Goal: Transaction & Acquisition: Book appointment/travel/reservation

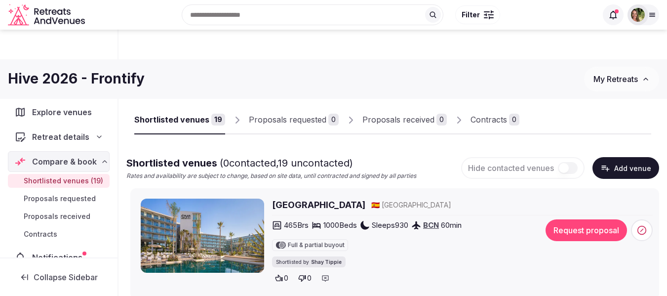
scroll to position [938, 0]
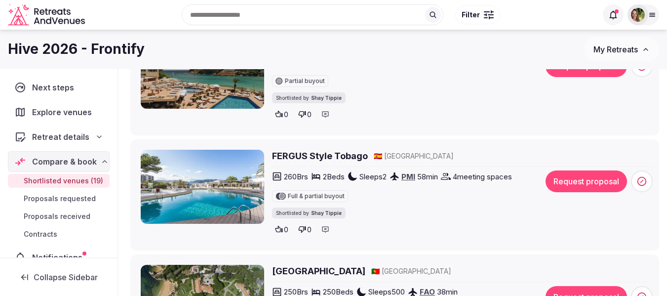
click at [646, 18] on div at bounding box center [637, 14] width 21 height 21
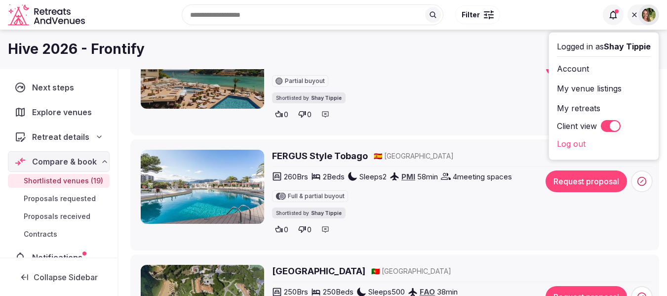
click at [494, 80] on div "Partial buyout" at bounding box center [405, 79] width 266 height 16
click at [654, 15] on img at bounding box center [649, 15] width 14 height 14
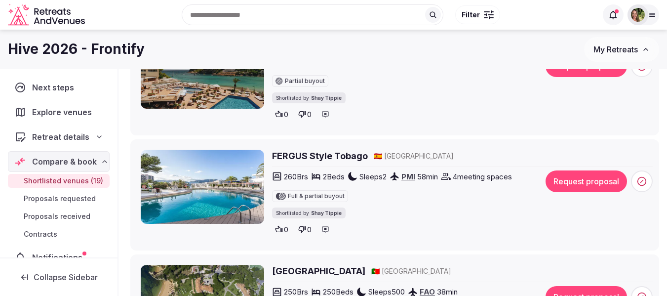
click at [615, 51] on span "My Retreats" at bounding box center [615, 49] width 44 height 10
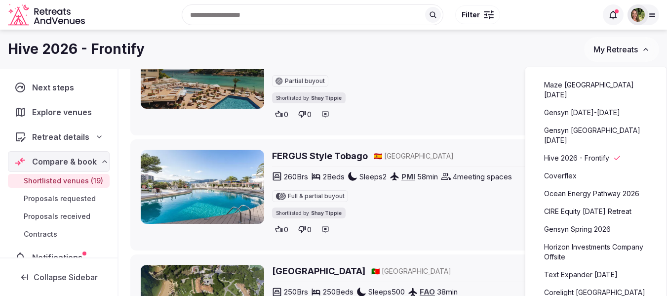
click at [591, 85] on link "Maze Lisbon November 2025" at bounding box center [595, 90] width 121 height 26
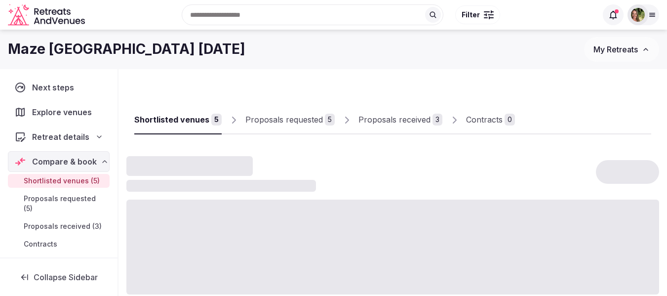
click at [277, 115] on div "Proposals requested" at bounding box center [284, 120] width 78 height 12
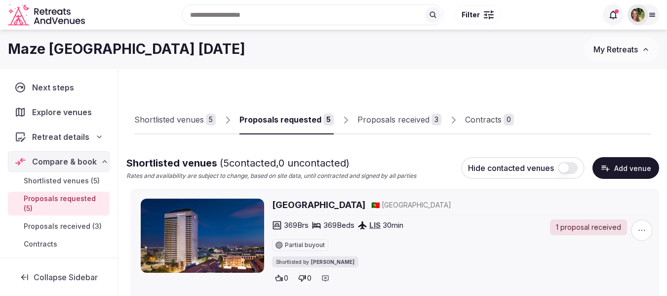
click at [387, 113] on link "Proposals received 3" at bounding box center [399, 120] width 84 height 29
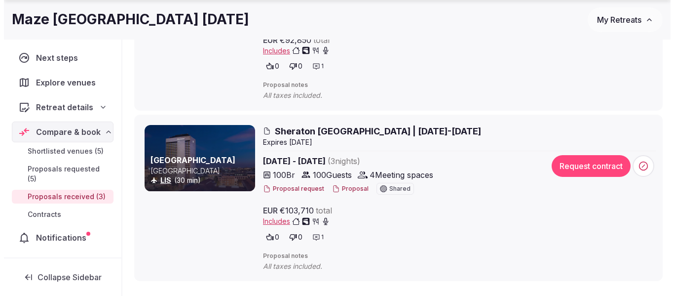
scroll to position [247, 0]
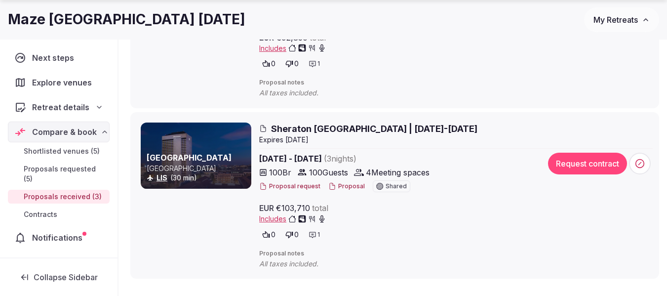
click at [343, 183] on button "Proposal" at bounding box center [346, 186] width 37 height 8
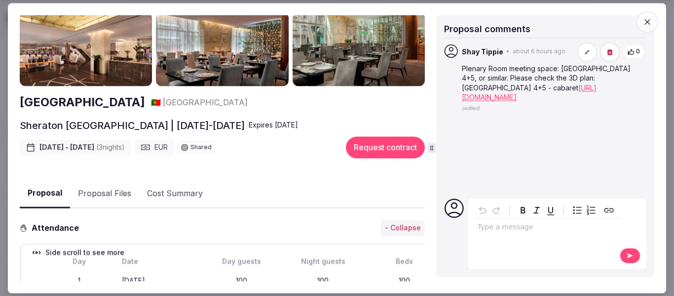
scroll to position [0, 0]
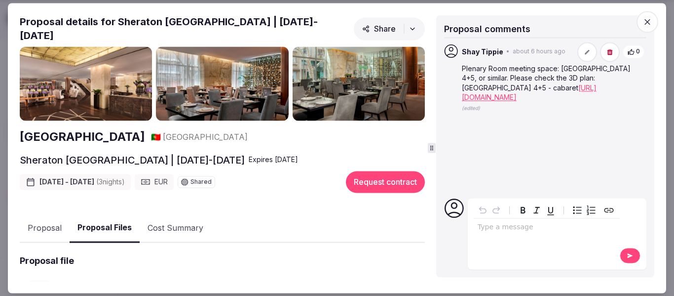
click at [111, 219] on button "Proposal Files" at bounding box center [105, 228] width 70 height 29
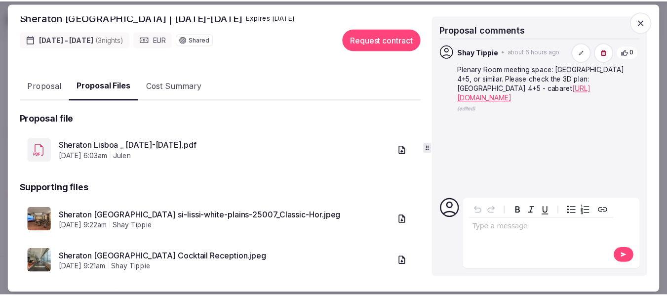
scroll to position [148, 0]
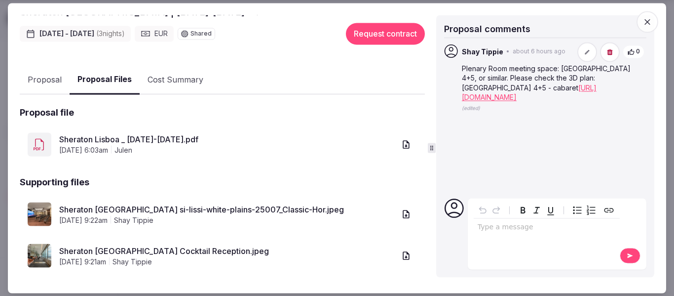
click at [155, 247] on link "Sheraton Lisbon Cocktail Reception.jpeg" at bounding box center [227, 251] width 336 height 12
click at [650, 21] on icon "button" at bounding box center [648, 22] width 10 height 10
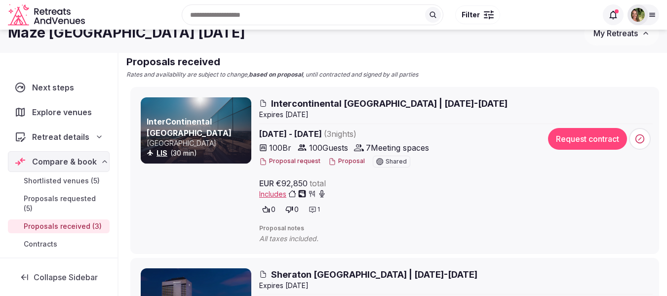
scroll to position [0, 0]
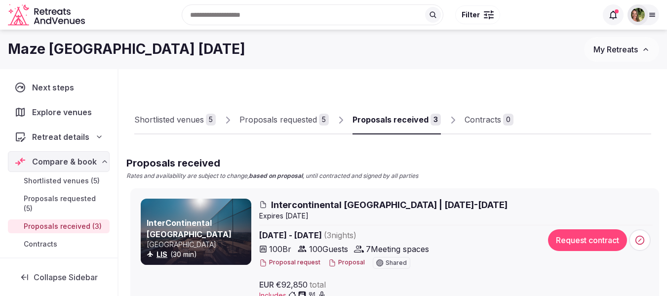
click at [179, 121] on div "Shortlisted venues" at bounding box center [169, 120] width 70 height 12
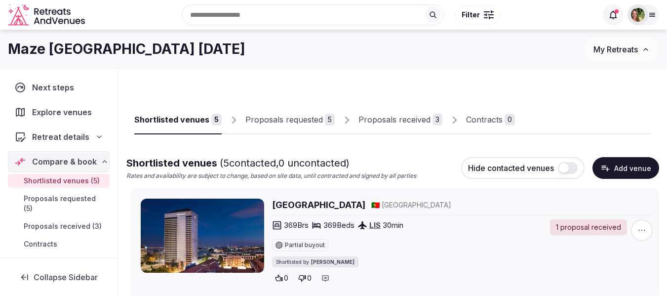
click at [394, 118] on div "Proposals received" at bounding box center [394, 120] width 72 height 12
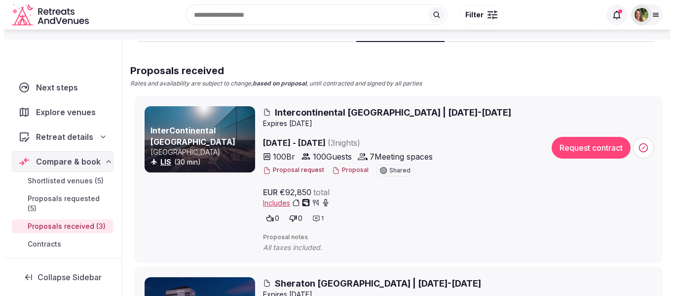
scroll to position [99, 0]
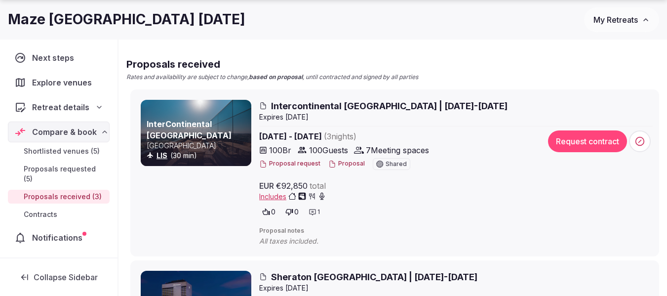
click at [342, 164] on button "Proposal" at bounding box center [346, 163] width 37 height 8
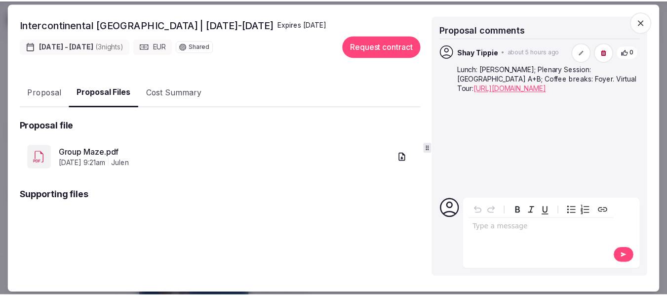
scroll to position [131, 0]
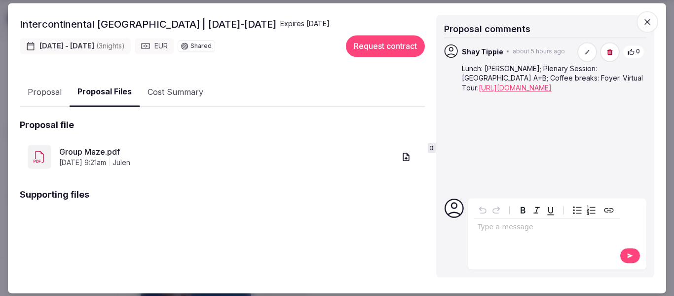
click at [94, 148] on link "Group Maze.pdf" at bounding box center [227, 152] width 336 height 12
click at [650, 25] on icon "button" at bounding box center [648, 22] width 10 height 10
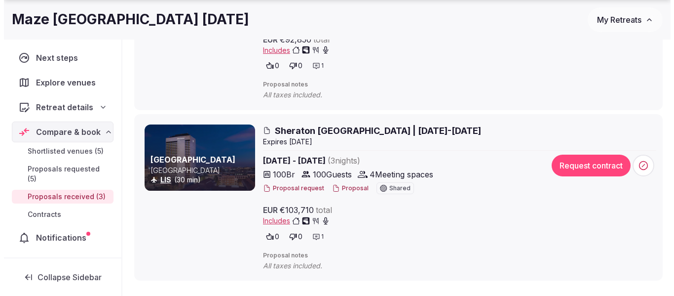
scroll to position [247, 0]
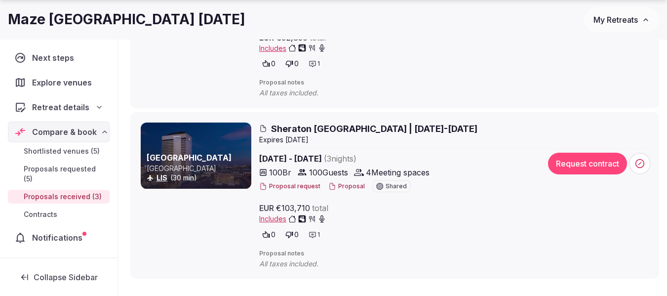
click at [350, 187] on button "Proposal" at bounding box center [346, 186] width 37 height 8
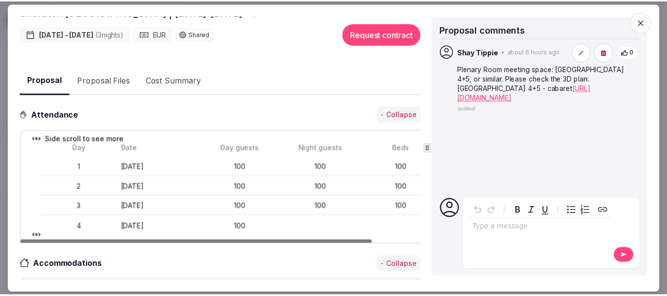
scroll to position [49, 0]
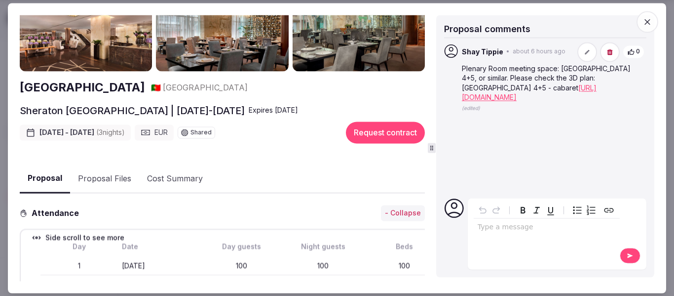
click at [99, 168] on button "Proposal Files" at bounding box center [104, 178] width 69 height 29
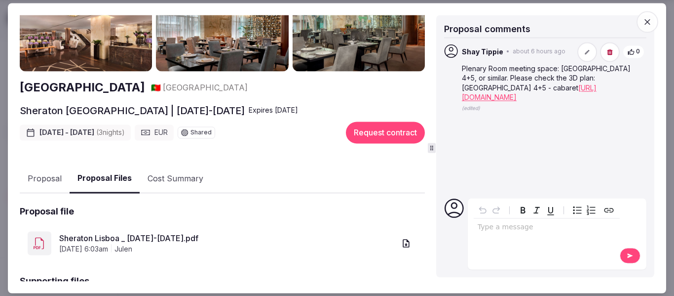
click at [146, 234] on link "Sheraton Lisboa _ 16-19 Nov 2025.pdf" at bounding box center [227, 239] width 336 height 12
click at [646, 21] on icon "button" at bounding box center [648, 22] width 10 height 10
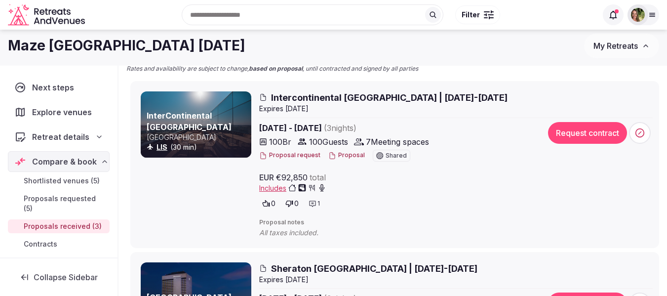
scroll to position [0, 0]
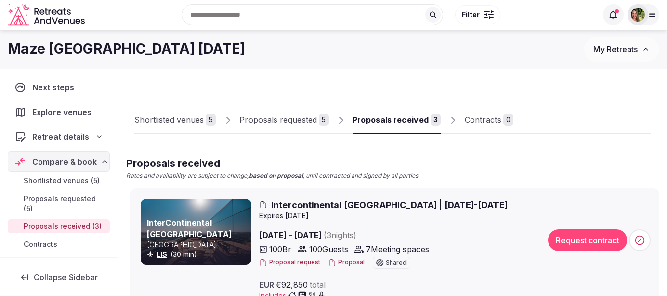
click at [608, 48] on span "My Retreats" at bounding box center [615, 49] width 44 height 10
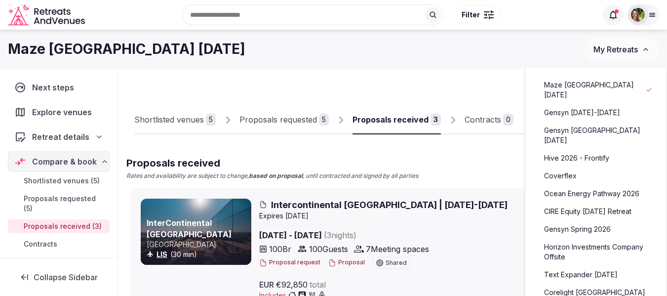
click at [583, 115] on link "Gensyn [DATE]-[DATE]" at bounding box center [595, 113] width 121 height 16
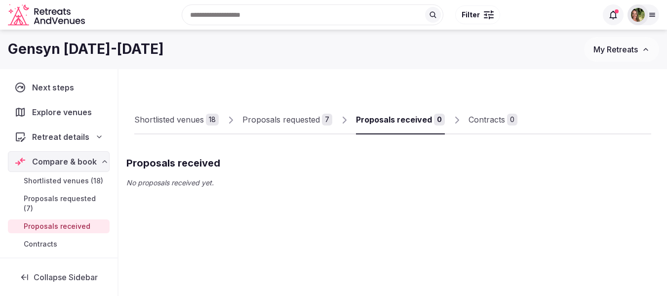
click at [270, 118] on div "Proposals requested" at bounding box center [281, 120] width 78 height 12
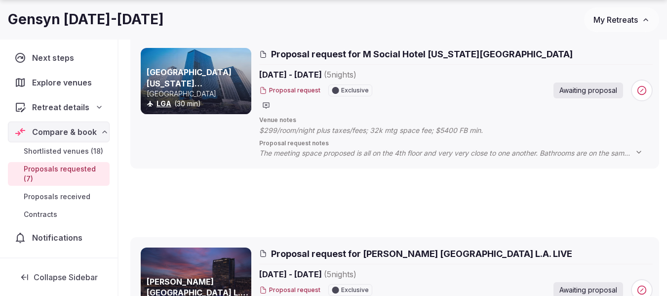
scroll to position [78, 0]
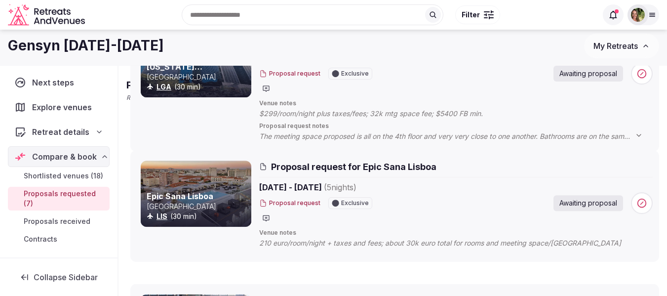
drag, startPoint x: 127, startPoint y: 247, endPoint x: 162, endPoint y: 26, distance: 223.9
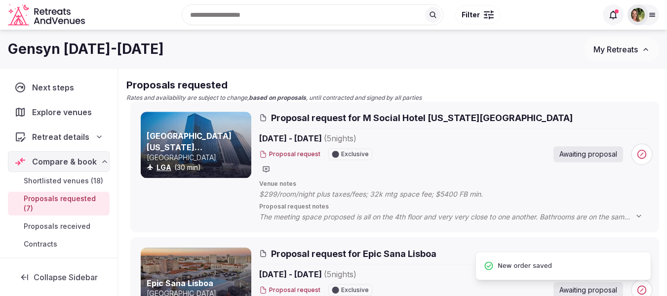
click at [415, 149] on div "Proposal request Exclusive" at bounding box center [346, 154] width 174 height 12
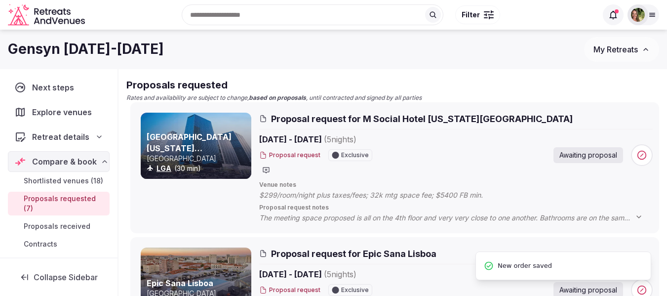
click at [124, 68] on div "Gensyn November 9-14, 2025 My Retreats" at bounding box center [333, 49] width 667 height 39
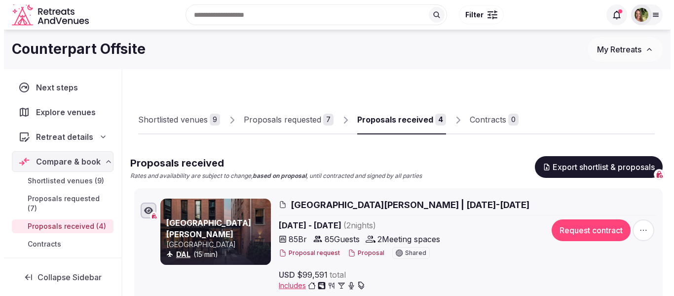
scroll to position [99, 0]
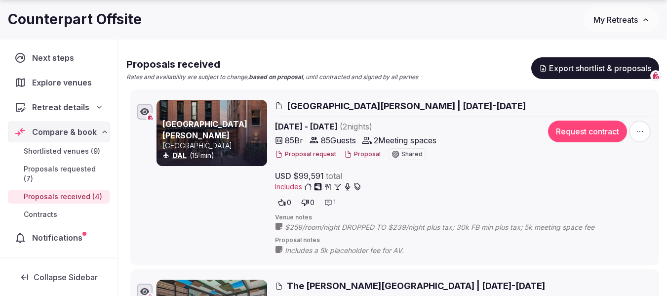
click at [359, 155] on button "Proposal" at bounding box center [362, 154] width 37 height 8
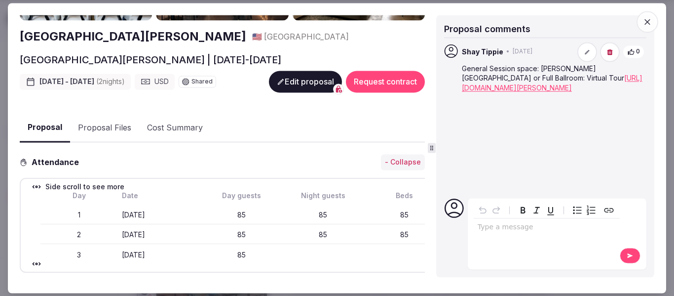
scroll to position [0, 0]
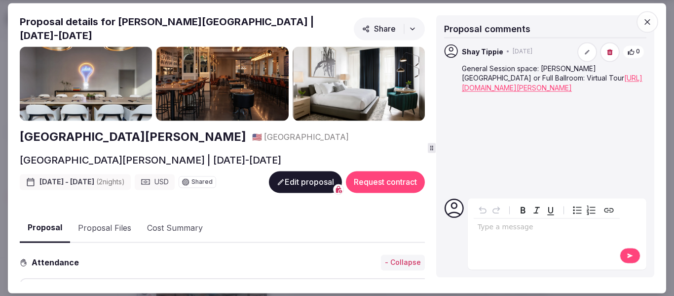
click at [123, 224] on button "Proposal Files" at bounding box center [104, 228] width 69 height 29
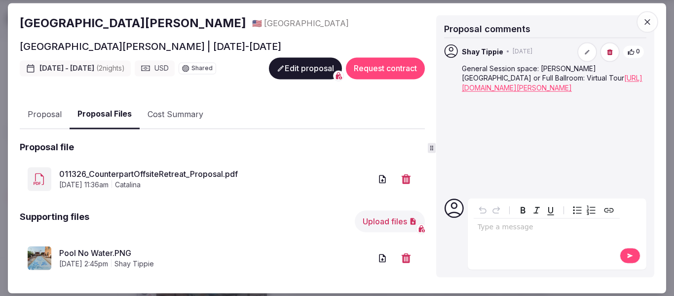
scroll to position [206, 0]
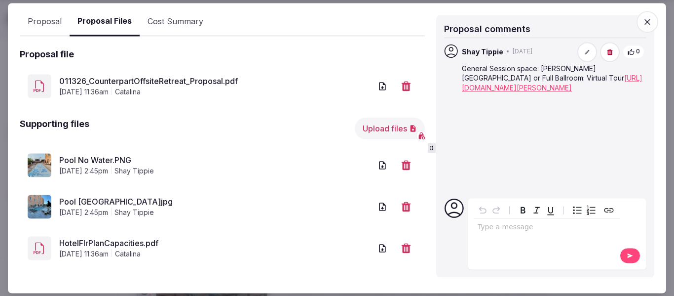
click at [203, 76] on link "011326_CounterpartOffsiteRetreat_Proposal.pdf" at bounding box center [215, 82] width 312 height 12
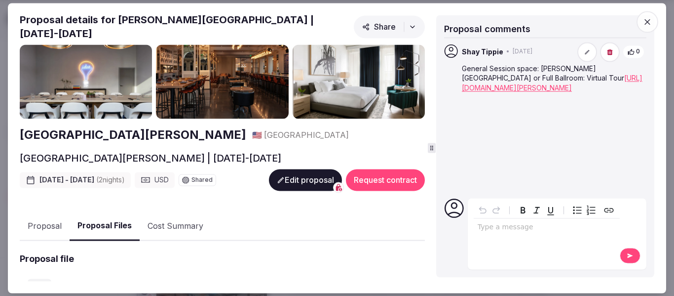
scroll to position [0, 0]
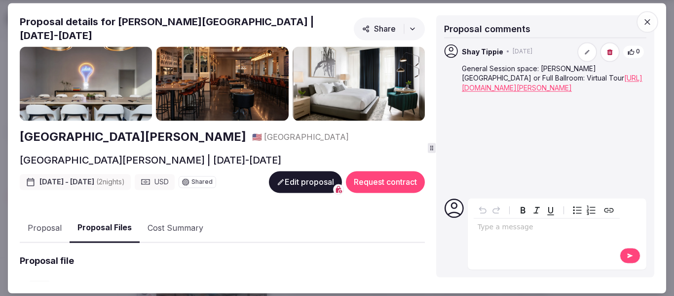
click at [48, 224] on button "Proposal" at bounding box center [45, 228] width 50 height 29
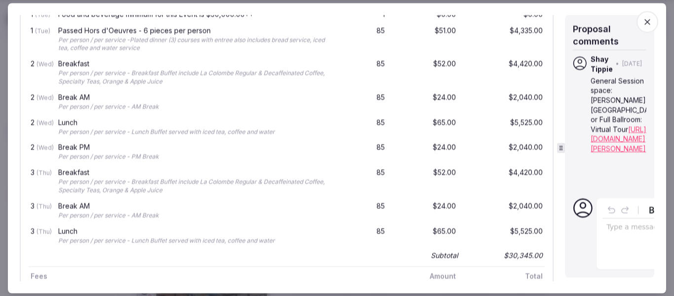
scroll to position [848, 0]
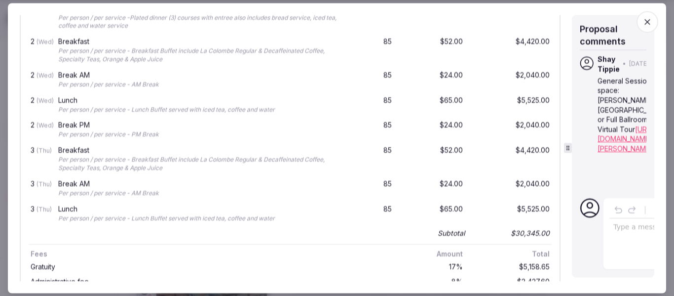
click at [571, 149] on icon at bounding box center [568, 147] width 7 height 7
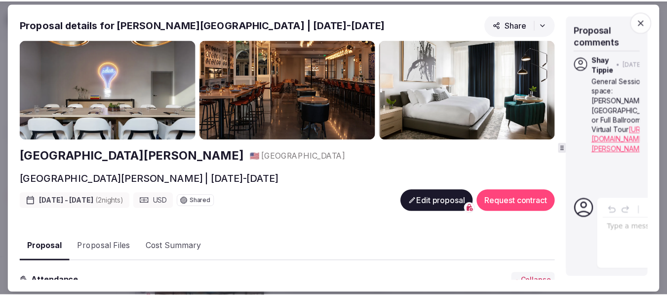
scroll to position [0, 0]
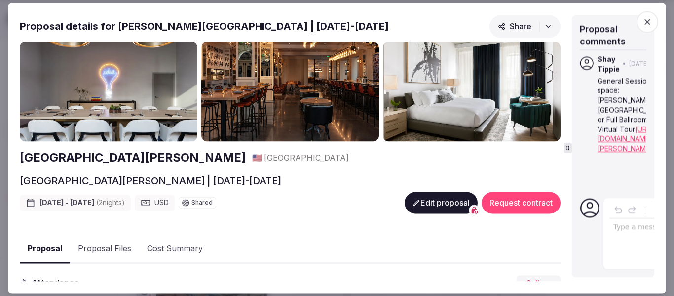
click at [648, 24] on icon "button" at bounding box center [648, 22] width 10 height 10
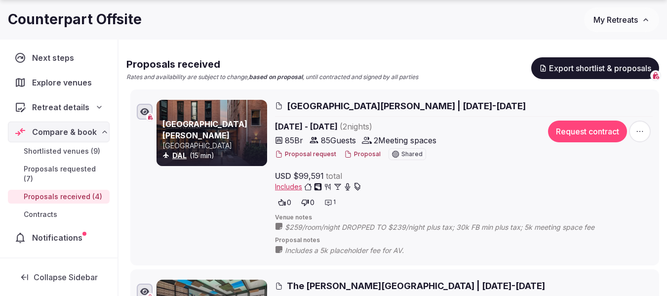
click at [611, 20] on span "My Retreats" at bounding box center [615, 20] width 44 height 10
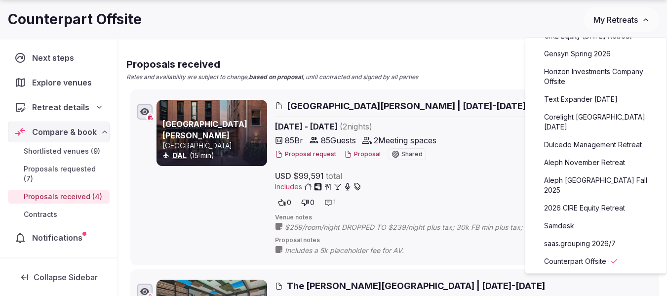
scroll to position [148, 0]
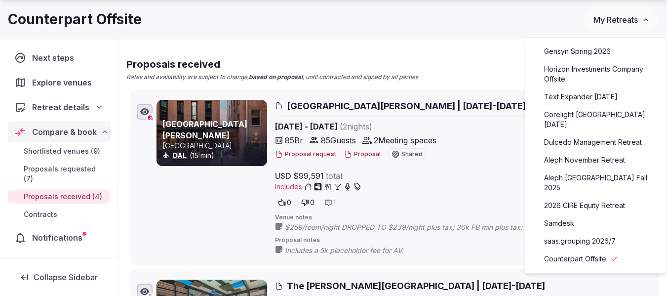
click at [587, 152] on link "Aleph November Retreat" at bounding box center [595, 160] width 121 height 16
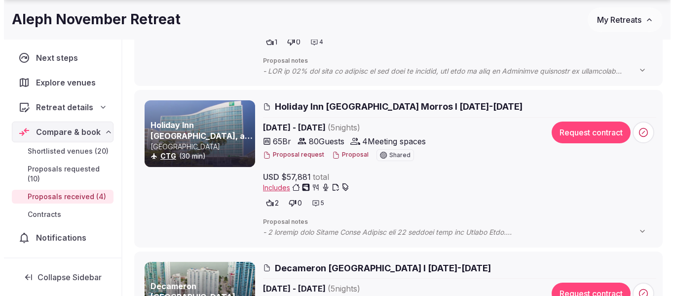
scroll to position [444, 0]
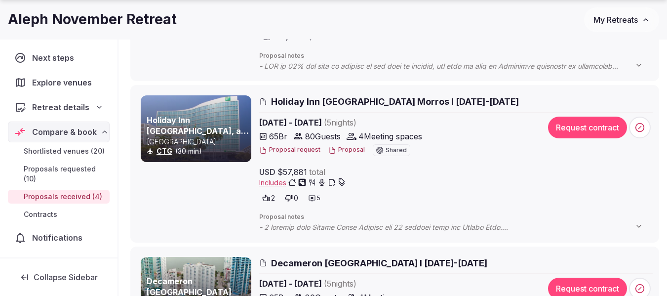
click at [342, 150] on button "Proposal" at bounding box center [346, 150] width 37 height 8
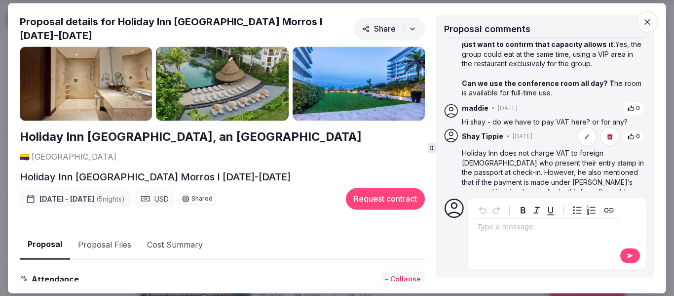
scroll to position [392, 0]
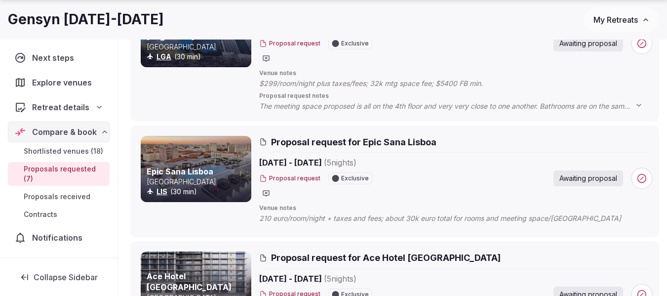
scroll to position [197, 0]
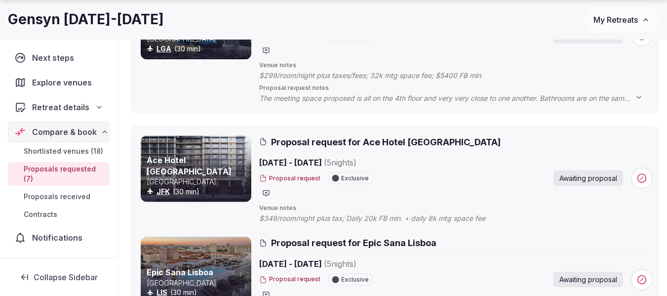
drag, startPoint x: 126, startPoint y: 239, endPoint x: 145, endPoint y: 131, distance: 109.8
click at [145, 131] on li "Ace Hotel Brooklyn United States JFK (30 min) Proposal request for Ace Hotel Br…" at bounding box center [394, 181] width 529 height 112
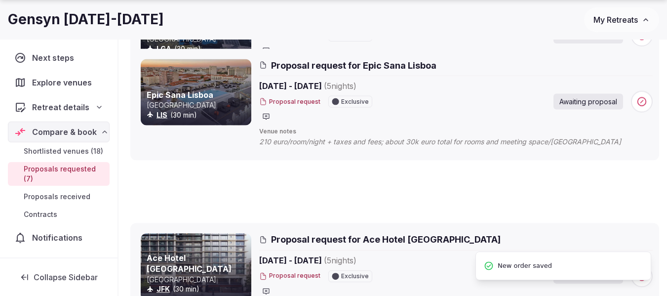
scroll to position [63, 0]
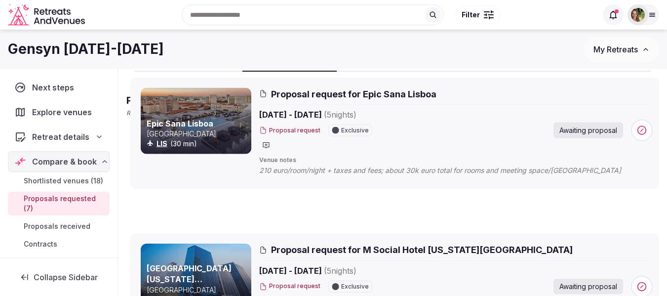
drag, startPoint x: 120, startPoint y: 245, endPoint x: 153, endPoint y: 89, distance: 159.4
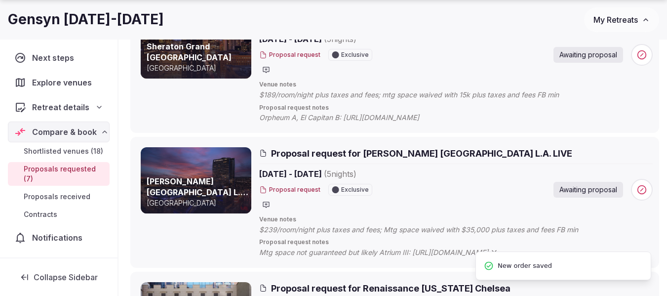
scroll to position [606, 0]
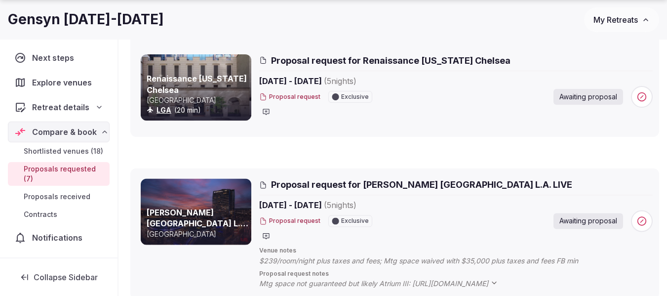
drag, startPoint x: 123, startPoint y: 217, endPoint x: 140, endPoint y: 48, distance: 169.7
click at [140, 48] on li "Renaissance New York Chelsea United States LGA (20 min) Proposal request for Re…" at bounding box center [394, 90] width 529 height 93
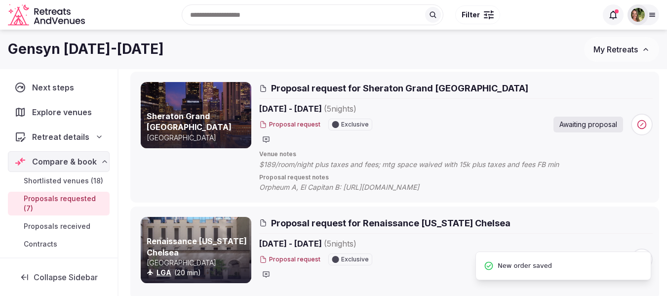
scroll to position [458, 0]
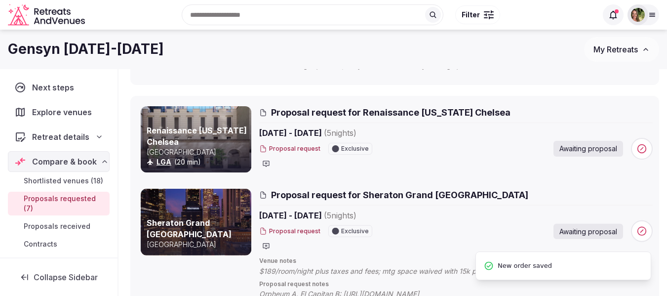
drag, startPoint x: 123, startPoint y: 235, endPoint x: 140, endPoint y: 108, distance: 128.9
click at [140, 108] on li "Renaissance New York Chelsea United States LGA (20 min) Proposal request for Re…" at bounding box center [394, 142] width 529 height 93
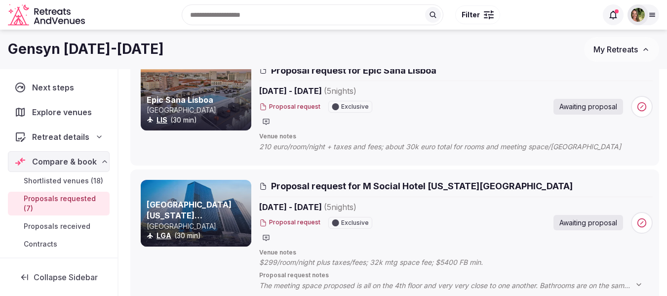
scroll to position [112, 0]
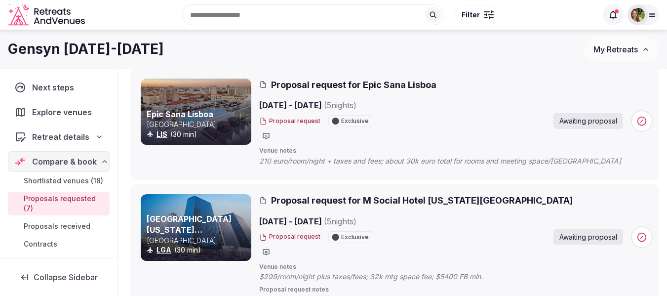
click at [645, 13] on div at bounding box center [637, 14] width 21 height 21
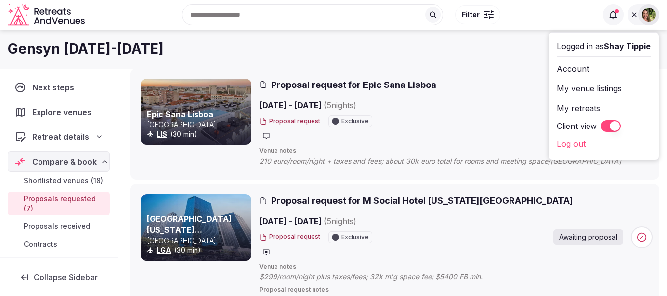
click at [604, 128] on button "Client view" at bounding box center [611, 126] width 20 height 12
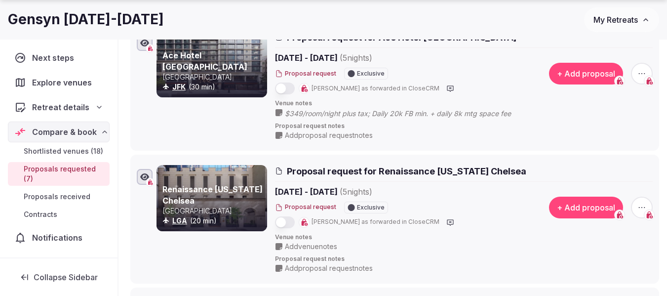
scroll to position [458, 0]
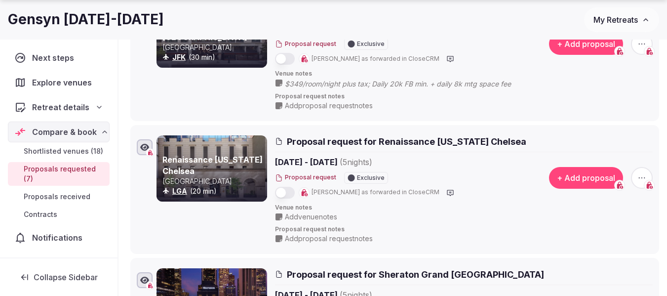
click at [294, 217] on span "Add venue notes" at bounding box center [311, 217] width 52 height 10
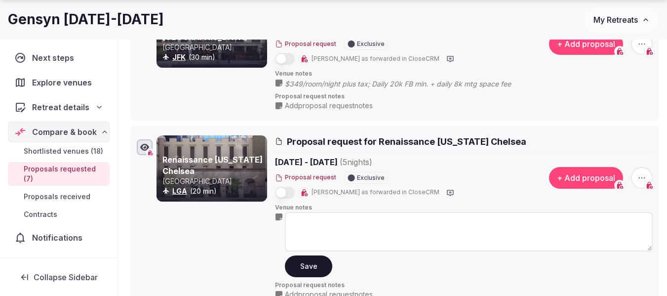
click at [295, 219] on textarea at bounding box center [469, 231] width 368 height 39
type textarea "**********"
click at [303, 273] on button "Save" at bounding box center [308, 266] width 47 height 22
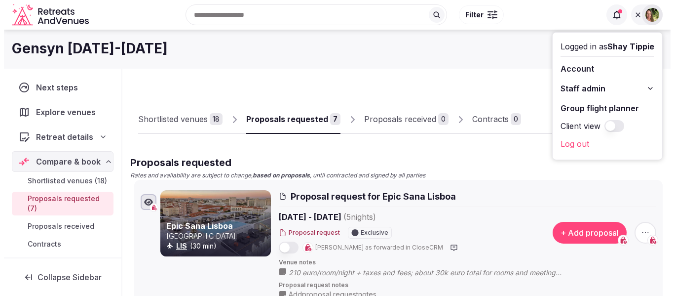
scroll to position [0, 0]
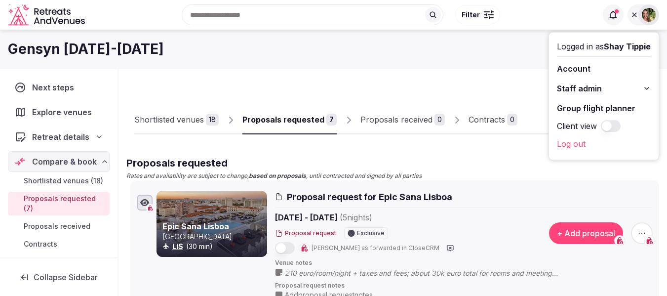
click at [192, 120] on div "Shortlisted venues" at bounding box center [169, 120] width 70 height 12
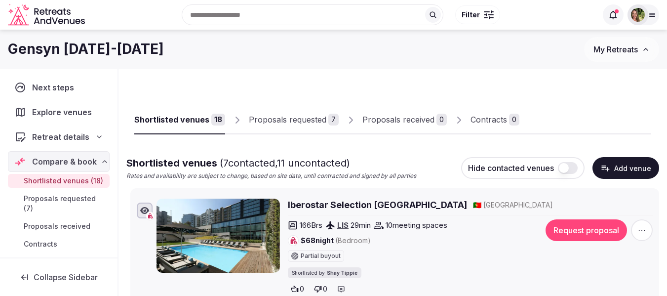
click at [607, 229] on button "Request proposal" at bounding box center [586, 230] width 81 height 22
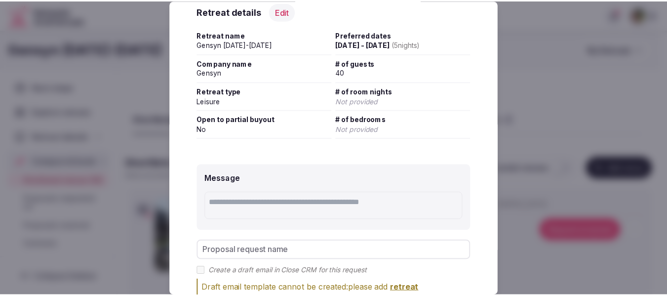
scroll to position [197, 0]
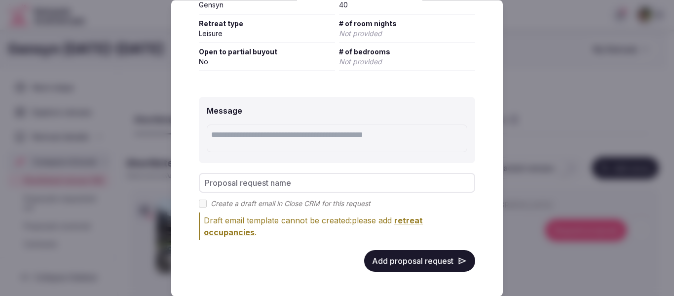
click at [416, 255] on button "Add proposal request" at bounding box center [419, 261] width 111 height 22
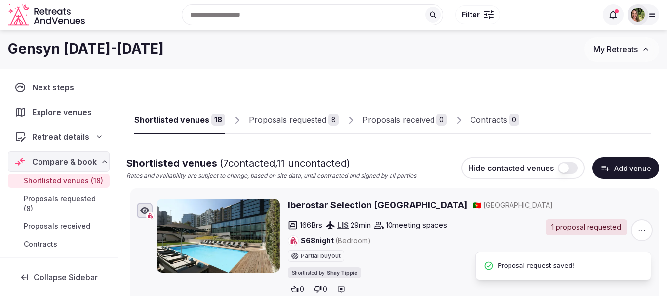
click at [290, 118] on div "Proposals requested" at bounding box center [288, 120] width 78 height 12
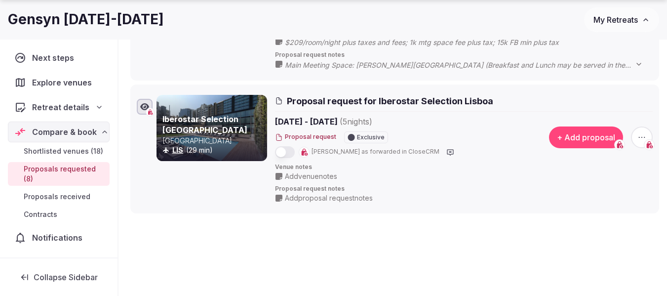
scroll to position [1037, 0]
click at [303, 178] on span "Add venue notes" at bounding box center [311, 176] width 52 height 10
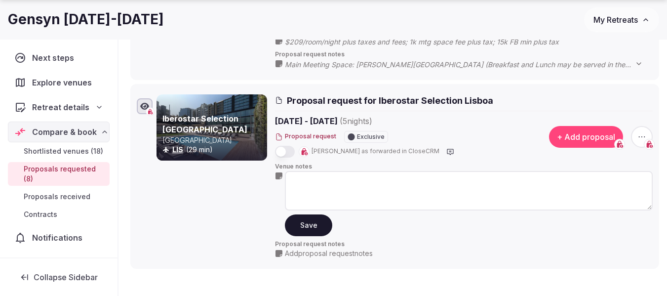
click at [298, 179] on textarea at bounding box center [469, 190] width 368 height 39
type textarea "*"
type textarea "**********"
click at [295, 224] on button "Save" at bounding box center [308, 225] width 47 height 22
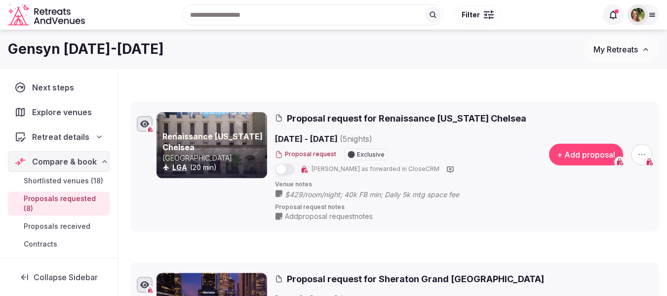
scroll to position [0, 0]
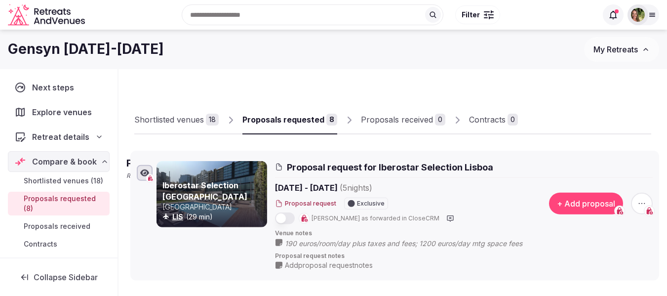
drag, startPoint x: 124, startPoint y: 189, endPoint x: 179, endPoint y: 157, distance: 63.5
click at [179, 157] on li "Iberostar Selection Lisboa Portugal LIS (29 min) Proposal request for Iberostar…" at bounding box center [394, 216] width 529 height 130
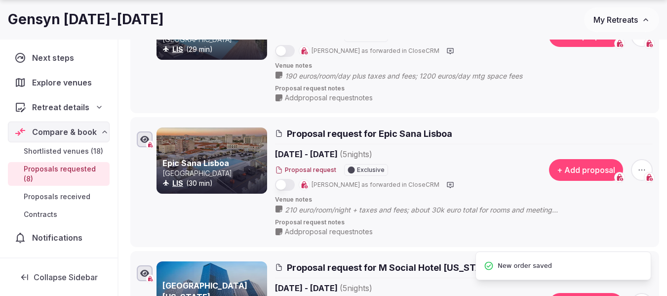
scroll to position [197, 0]
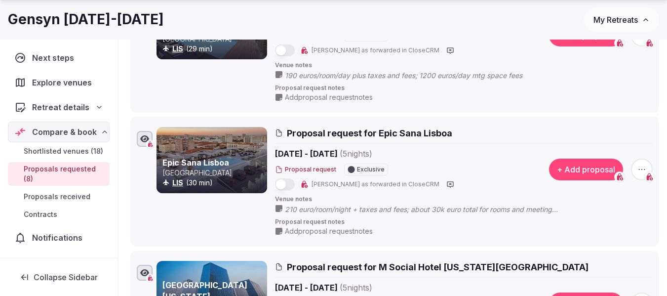
click at [0, 0] on icon at bounding box center [0, 0] width 0 height 0
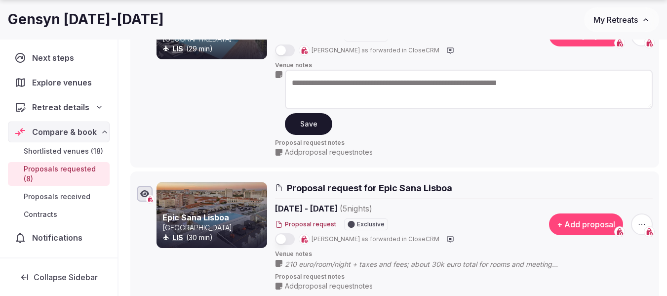
drag, startPoint x: 464, startPoint y: 85, endPoint x: 447, endPoint y: 87, distance: 16.4
click at [447, 87] on textarea "**********" at bounding box center [469, 89] width 368 height 39
type textarea "**********"
click at [309, 125] on button "Save" at bounding box center [308, 124] width 47 height 22
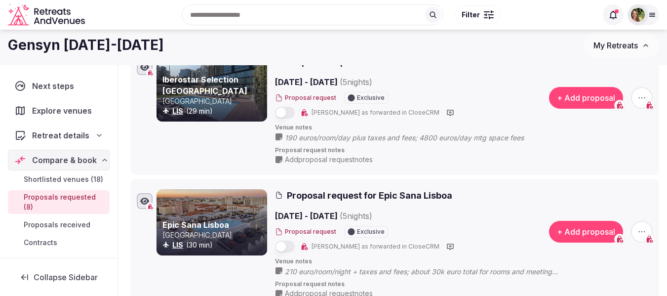
scroll to position [0, 0]
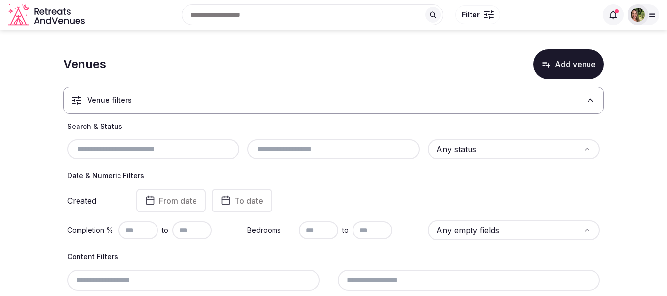
click at [177, 104] on div "Venue filters" at bounding box center [333, 100] width 541 height 27
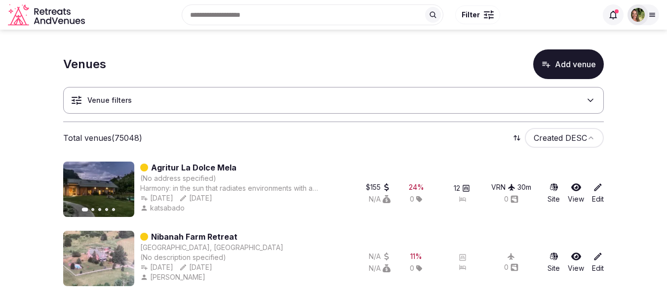
click at [146, 98] on div "Venue filters" at bounding box center [333, 100] width 541 height 27
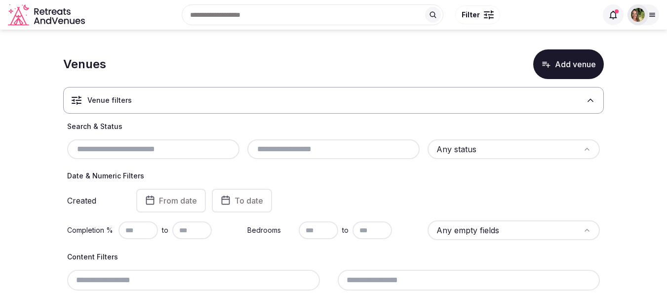
click at [140, 149] on input "text" at bounding box center [153, 149] width 164 height 12
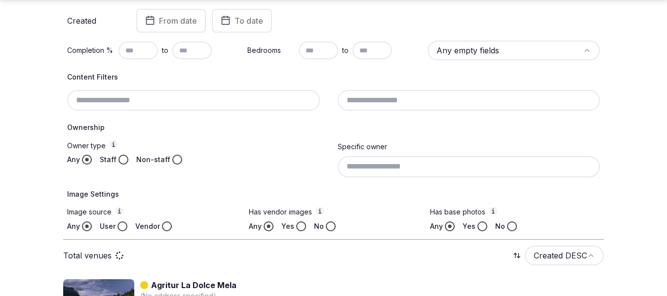
scroll to position [346, 0]
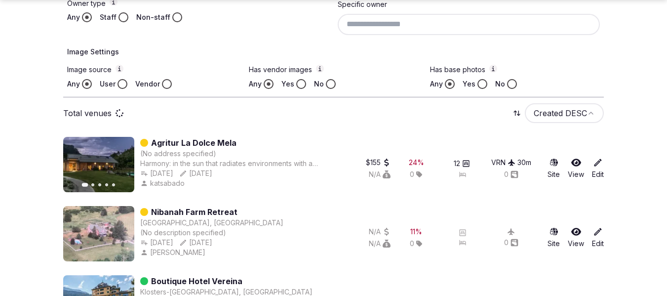
type input "**********"
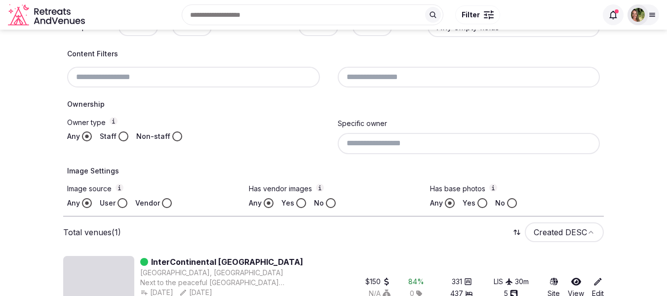
scroll to position [258, 0]
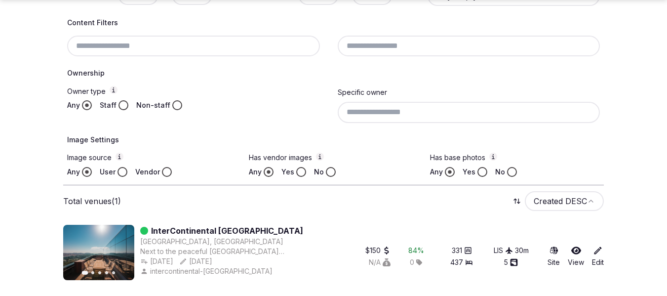
click at [580, 249] on icon at bounding box center [576, 250] width 10 height 8
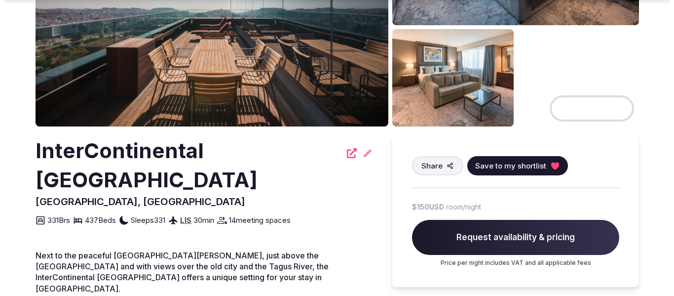
scroll to position [197, 0]
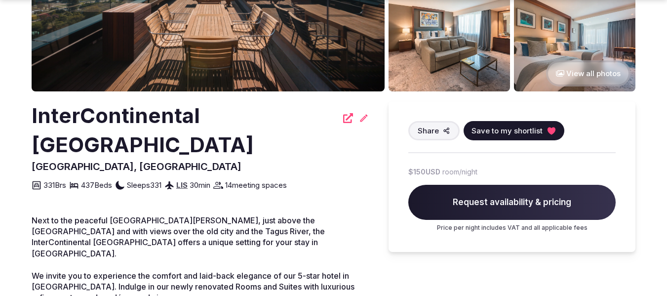
click at [515, 131] on span "Save to my shortlist" at bounding box center [506, 130] width 71 height 10
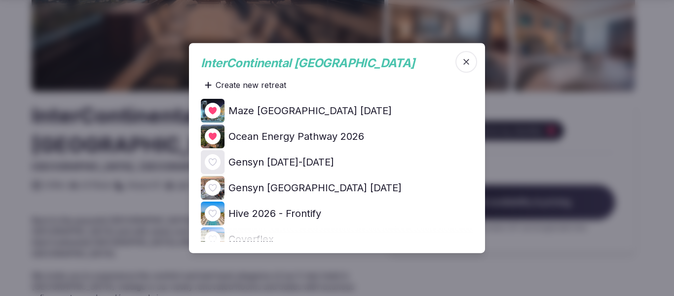
click at [0, 0] on icon at bounding box center [0, 0] width 0 height 0
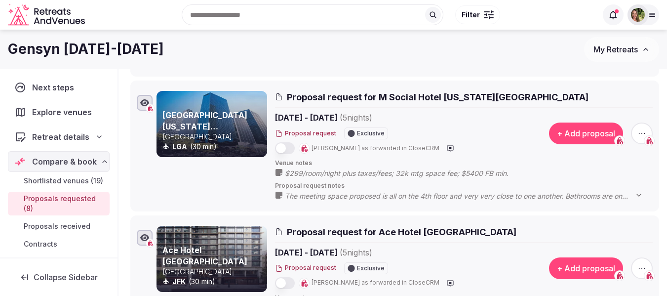
scroll to position [258, 0]
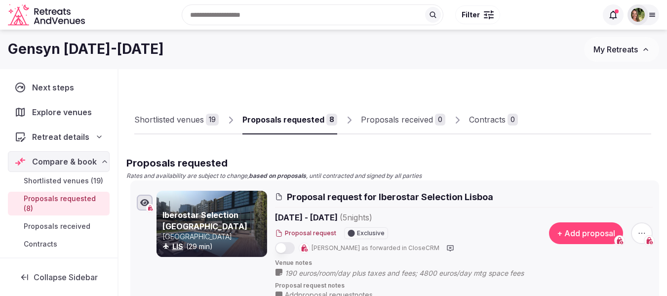
click at [177, 115] on div "Shortlisted venues" at bounding box center [169, 120] width 70 height 12
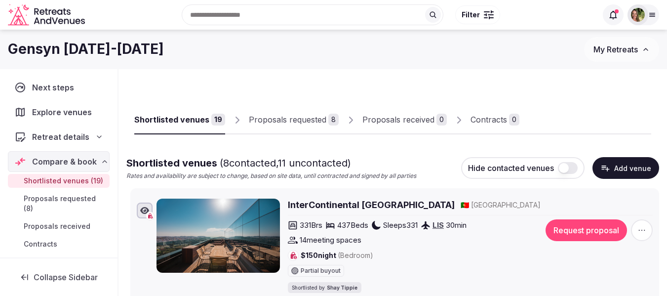
click at [580, 231] on button "Request proposal" at bounding box center [586, 230] width 81 height 22
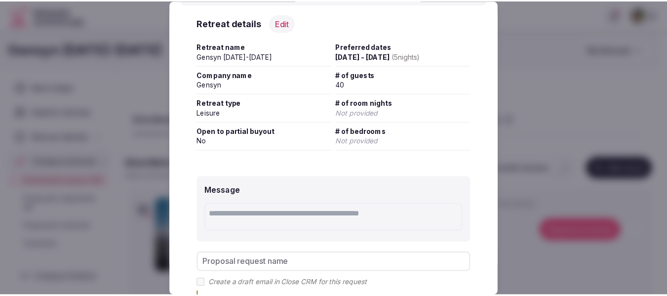
scroll to position [199, 0]
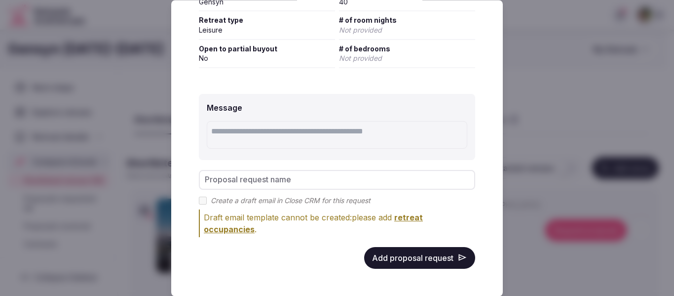
click at [413, 264] on button "Add proposal request" at bounding box center [419, 258] width 111 height 22
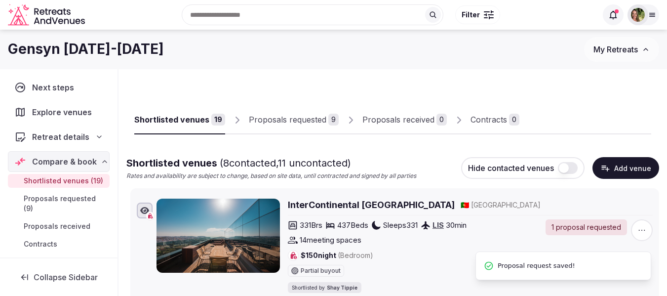
click at [287, 124] on div "Proposals requested" at bounding box center [288, 120] width 78 height 12
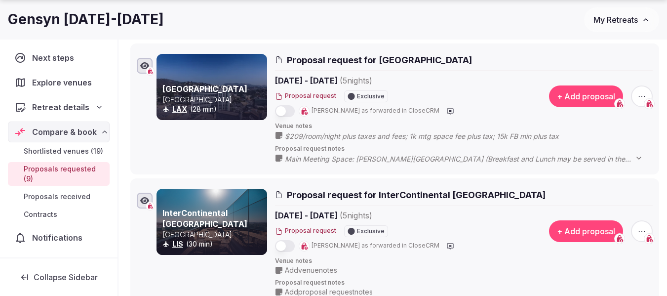
scroll to position [1135, 0]
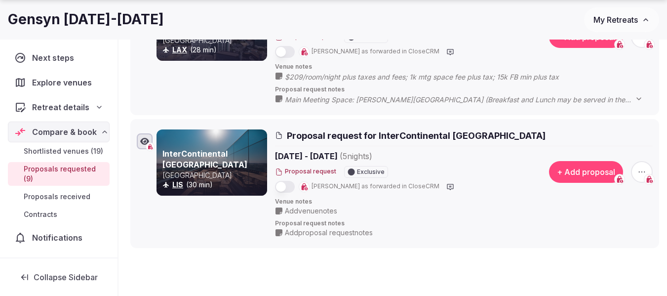
click at [337, 206] on span "Add venue notes" at bounding box center [311, 211] width 52 height 10
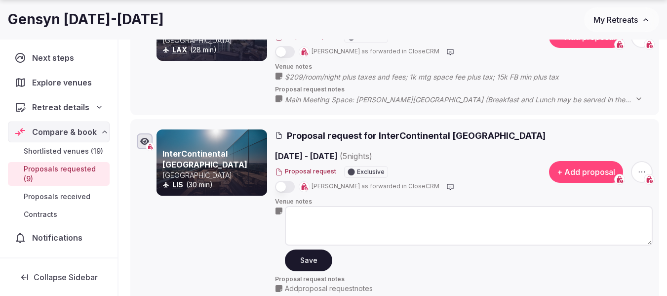
click at [331, 213] on textarea at bounding box center [469, 225] width 368 height 39
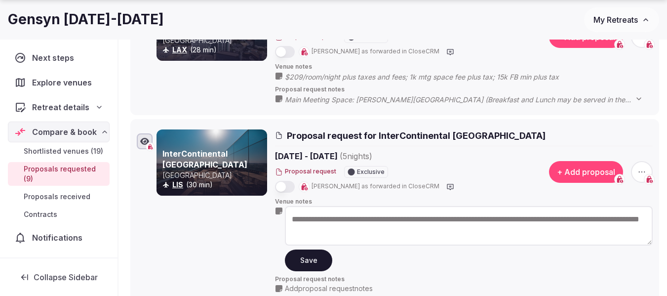
click at [458, 217] on textarea "**********" at bounding box center [469, 225] width 368 height 39
click at [585, 219] on textarea "**********" at bounding box center [469, 225] width 368 height 39
click at [580, 218] on textarea "**********" at bounding box center [469, 225] width 368 height 39
type textarea "**********"
click at [299, 262] on button "Save" at bounding box center [308, 260] width 47 height 22
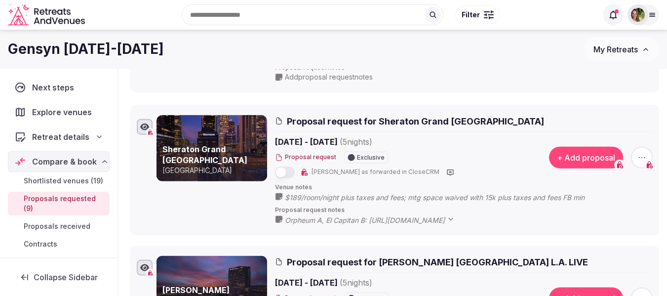
scroll to position [0, 0]
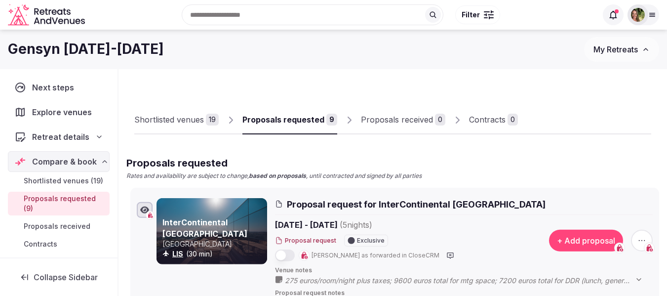
drag, startPoint x: 124, startPoint y: 178, endPoint x: 180, endPoint y: 197, distance: 58.9
click at [180, 197] on li "InterContinental Lisbon Portugal LIS (30 min) Proposal request for InterContine…" at bounding box center [394, 253] width 529 height 130
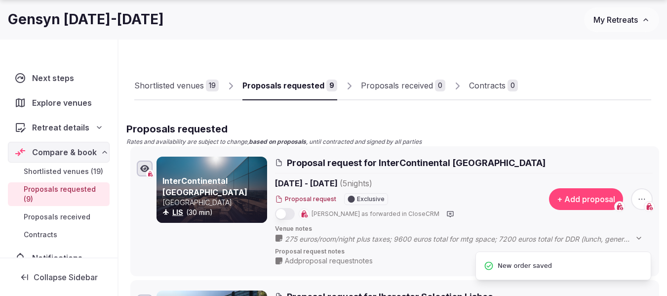
scroll to position [99, 0]
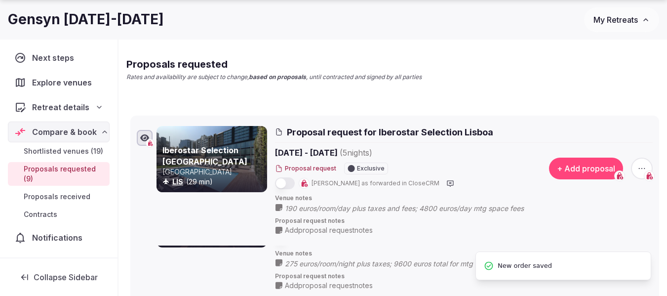
drag, startPoint x: 122, startPoint y: 221, endPoint x: 124, endPoint y: 113, distance: 108.6
click at [124, 117] on icon at bounding box center [123, 124] width 15 height 15
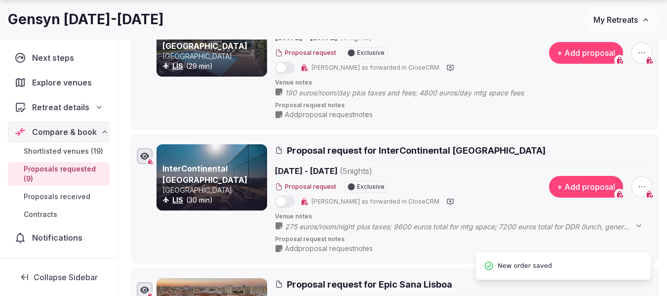
scroll to position [197, 0]
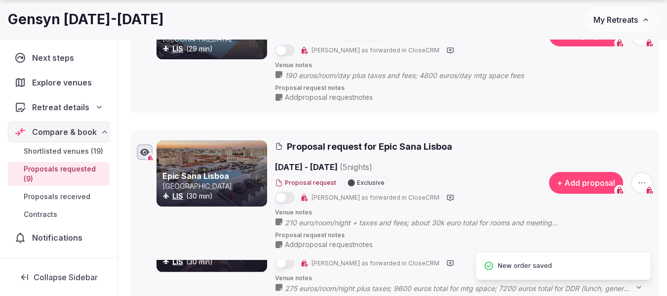
drag, startPoint x: 121, startPoint y: 258, endPoint x: 142, endPoint y: 127, distance: 132.5
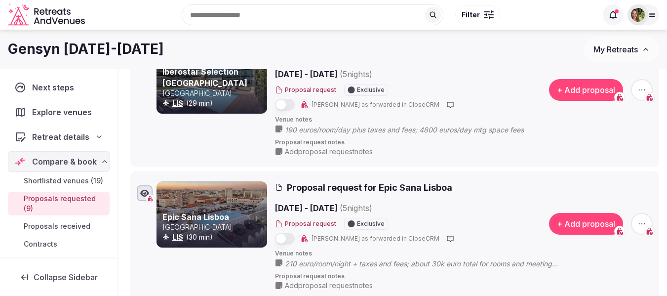
scroll to position [0, 0]
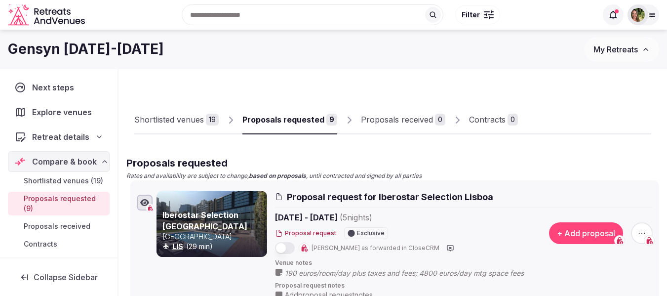
click at [153, 119] on div "Shortlisted venues" at bounding box center [169, 120] width 70 height 12
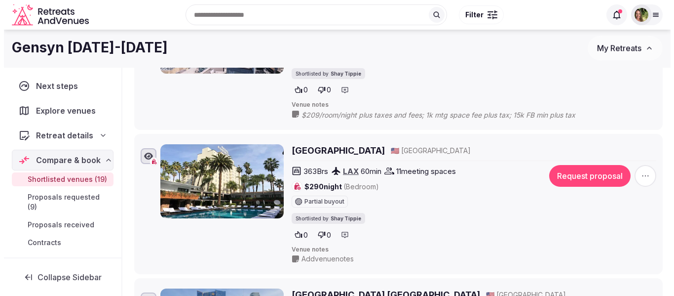
scroll to position [2518, 0]
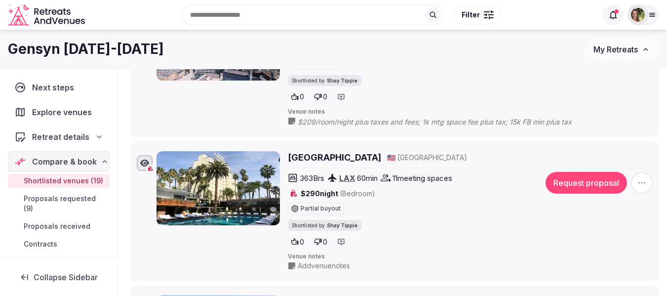
click at [580, 172] on button "Request proposal" at bounding box center [586, 183] width 81 height 22
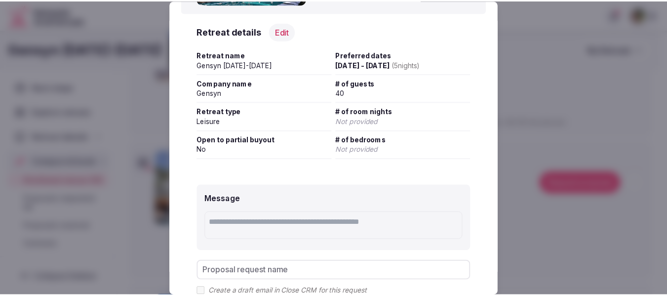
scroll to position [197, 0]
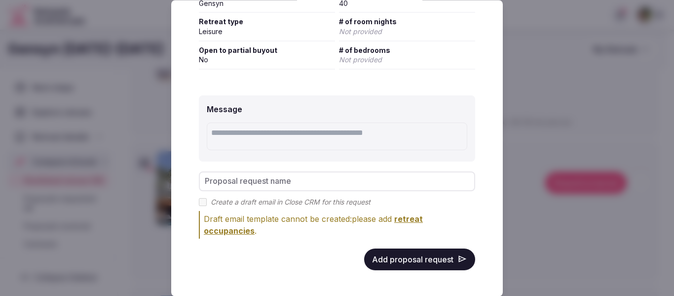
click at [391, 260] on button "Add proposal request" at bounding box center [419, 259] width 111 height 22
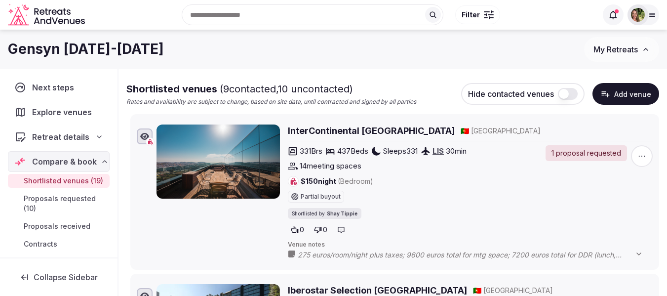
scroll to position [0, 0]
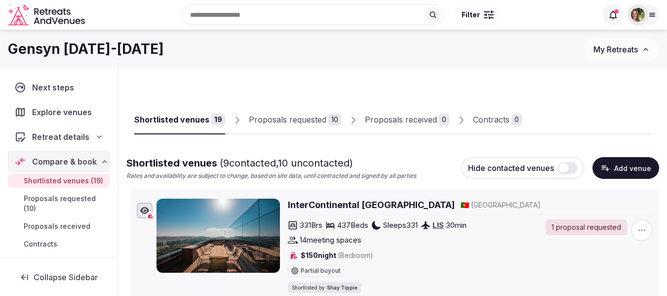
click at [272, 117] on div "Proposals requested" at bounding box center [288, 120] width 78 height 12
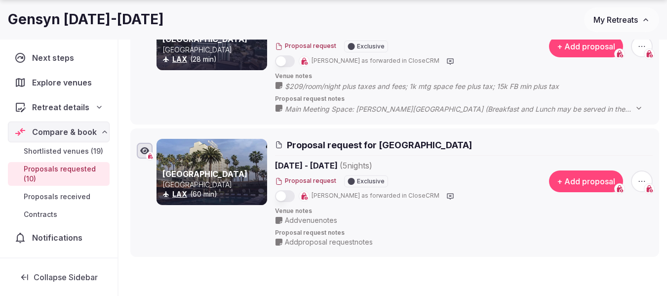
scroll to position [1284, 0]
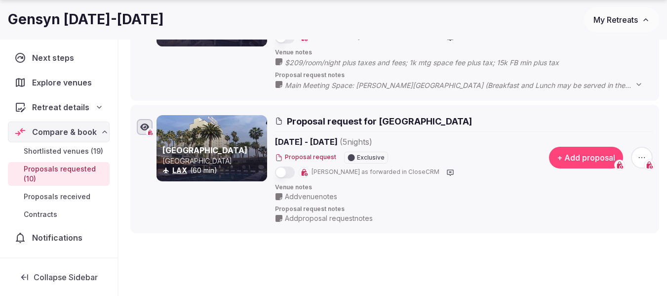
click at [302, 195] on span "Add venue notes" at bounding box center [311, 197] width 52 height 10
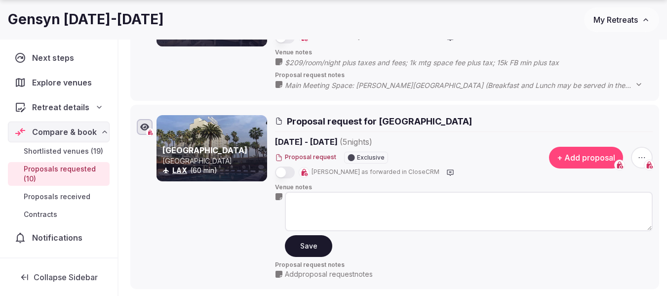
click at [303, 202] on textarea at bounding box center [469, 211] width 368 height 39
paste textarea "**********"
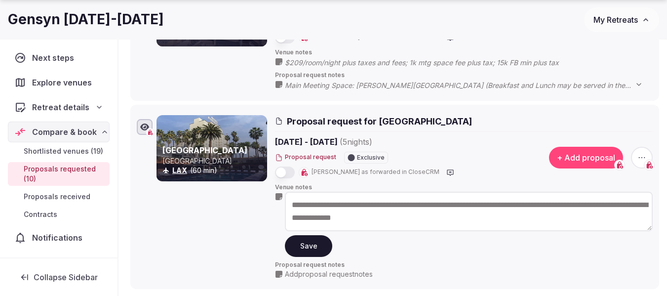
drag, startPoint x: 465, startPoint y: 205, endPoint x: 309, endPoint y: 206, distance: 156.0
click at [309, 206] on textarea "**********" at bounding box center [469, 211] width 368 height 39
drag, startPoint x: 536, startPoint y: 206, endPoint x: 437, endPoint y: 206, distance: 98.7
click at [437, 206] on textarea "**********" at bounding box center [469, 211] width 368 height 39
click at [531, 205] on textarea "**********" at bounding box center [469, 211] width 368 height 39
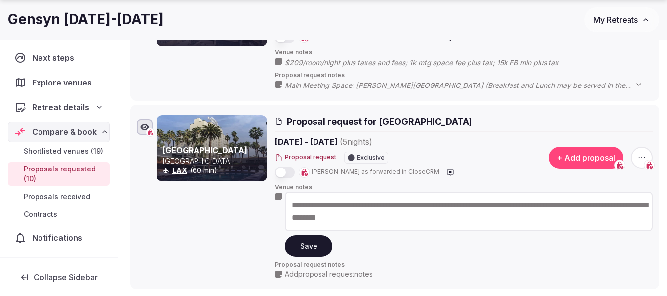
drag, startPoint x: 411, startPoint y: 217, endPoint x: 633, endPoint y: 205, distance: 222.0
click at [633, 205] on textarea "**********" at bounding box center [469, 211] width 368 height 39
type textarea "**********"
click at [303, 242] on button "Save" at bounding box center [308, 246] width 47 height 22
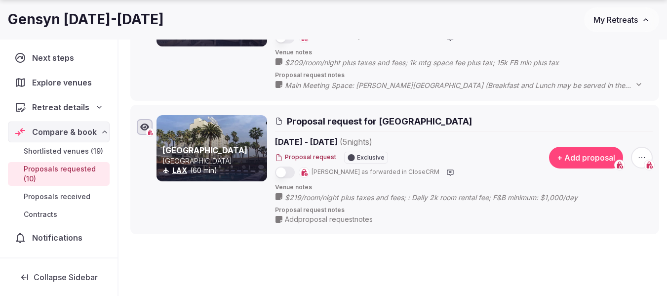
click at [323, 219] on span "Add proposal request notes" at bounding box center [329, 219] width 88 height 10
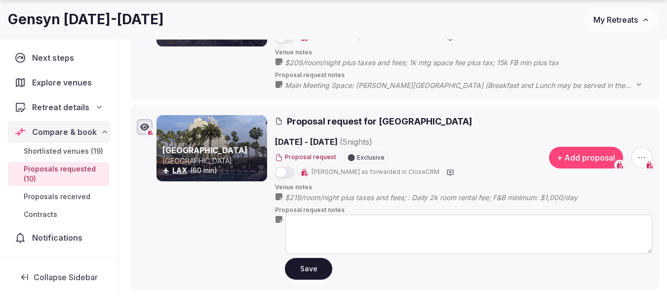
click at [298, 224] on textarea at bounding box center [469, 233] width 368 height 39
paste textarea "**********"
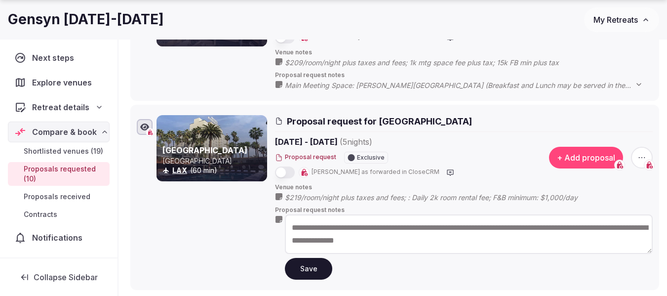
type textarea "**********"
click at [302, 262] on button "Save" at bounding box center [308, 269] width 47 height 22
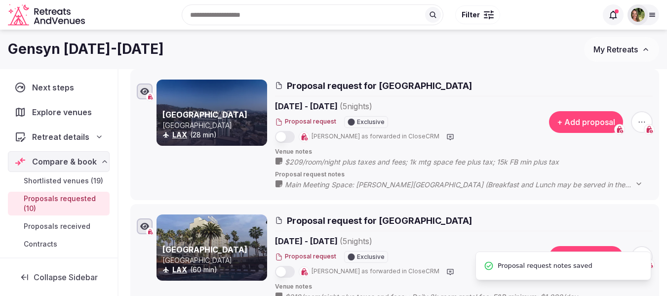
scroll to position [1135, 0]
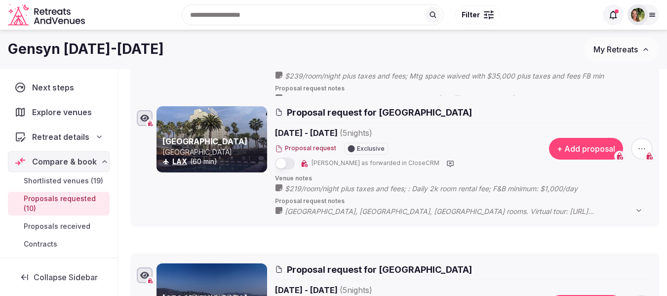
drag, startPoint x: 123, startPoint y: 260, endPoint x: 143, endPoint y: 102, distance: 159.2
click at [143, 102] on li "Hollywood Roosevelt Hotel United States LAX (60 min) Proposal request for Holly…" at bounding box center [394, 161] width 529 height 131
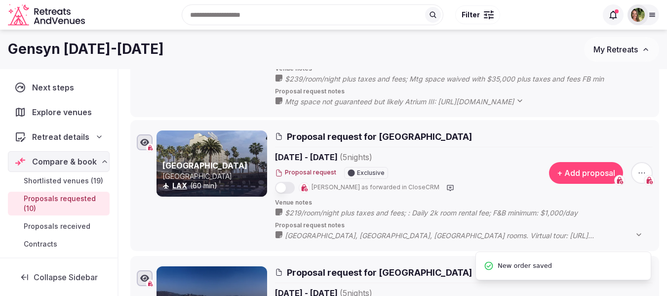
scroll to position [987, 0]
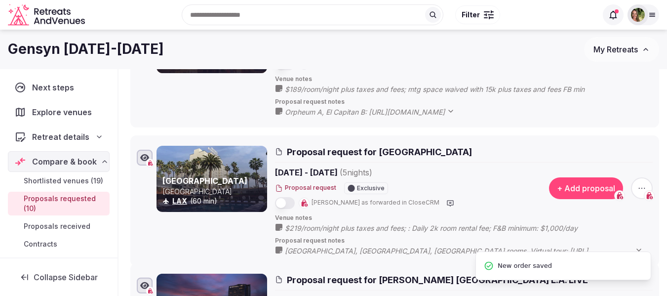
drag, startPoint x: 124, startPoint y: 274, endPoint x: 131, endPoint y: 144, distance: 131.0
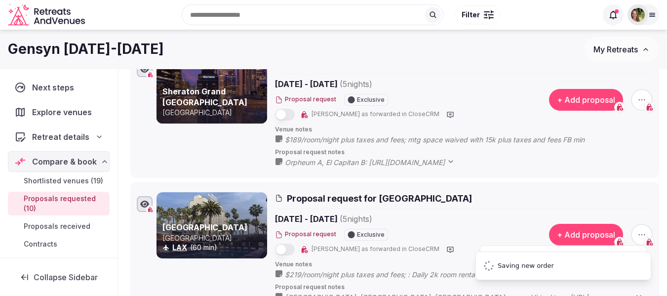
scroll to position [889, 0]
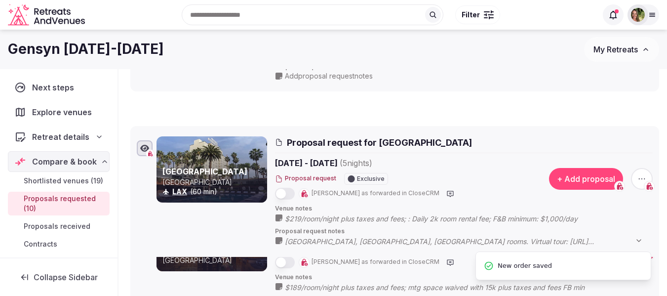
drag, startPoint x: 125, startPoint y: 240, endPoint x: 133, endPoint y: 121, distance: 119.7
click at [133, 126] on li "Hollywood Roosevelt Hotel United States LAX (60 min) Proposal request for Holly…" at bounding box center [394, 191] width 529 height 131
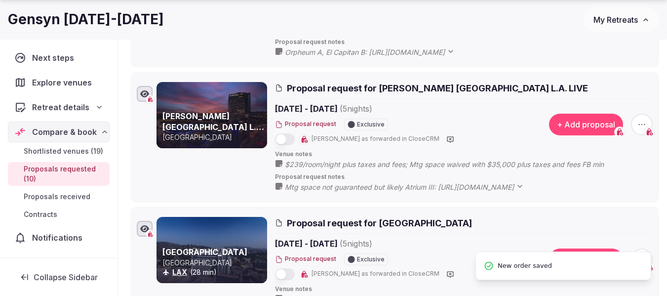
scroll to position [1185, 0]
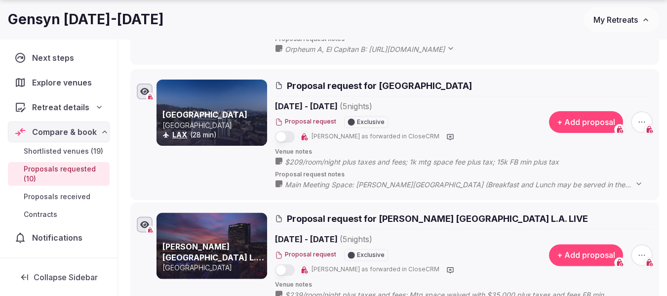
drag, startPoint x: 124, startPoint y: 213, endPoint x: 138, endPoint y: 78, distance: 134.9
click at [138, 78] on li "Loews Hollywood Hotel United States LAX (28 min) Proposal request for Loews Hol…" at bounding box center [394, 134] width 529 height 131
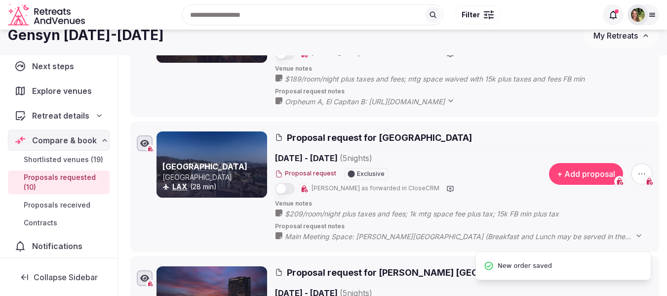
scroll to position [1037, 0]
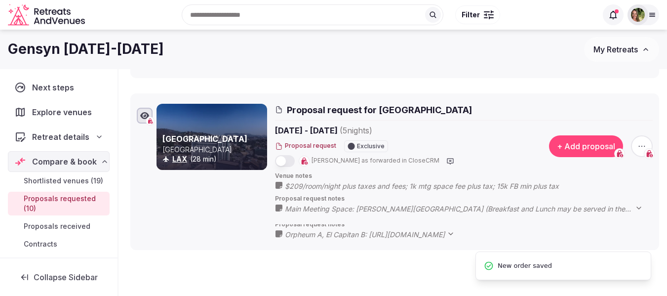
drag, startPoint x: 121, startPoint y: 224, endPoint x: 141, endPoint y: 94, distance: 131.9
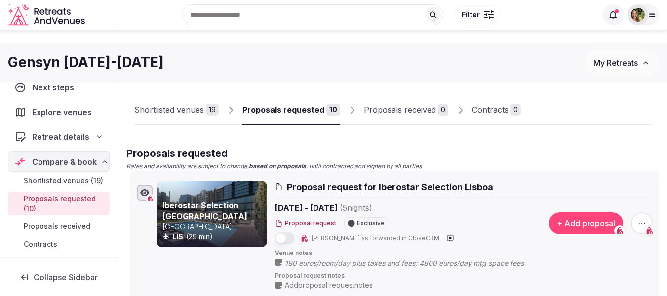
scroll to position [0, 0]
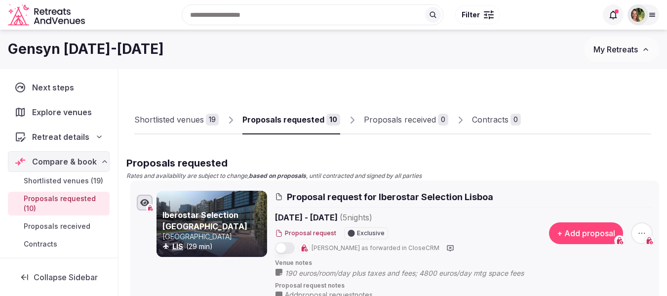
click at [168, 117] on div "Shortlisted venues" at bounding box center [169, 120] width 70 height 12
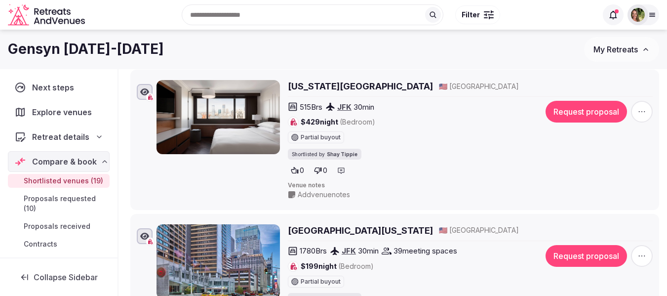
scroll to position [1432, 0]
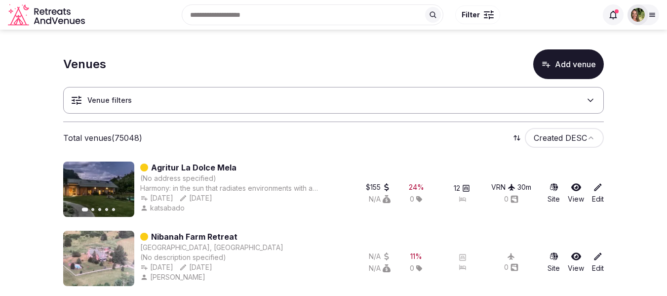
click at [128, 106] on div "Venue filters" at bounding box center [333, 100] width 541 height 27
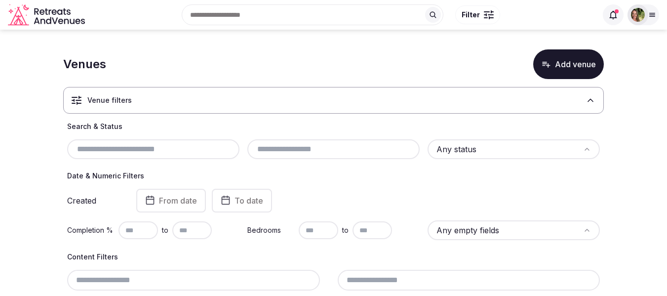
click at [139, 149] on input "text" at bounding box center [153, 149] width 164 height 12
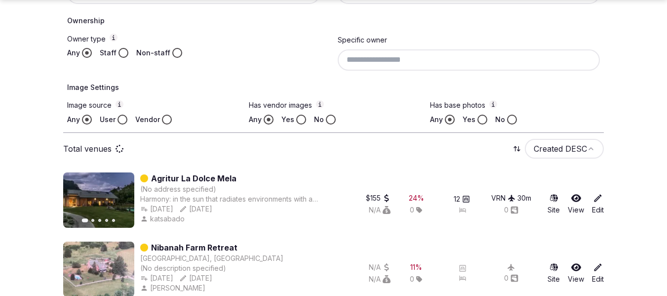
scroll to position [197, 0]
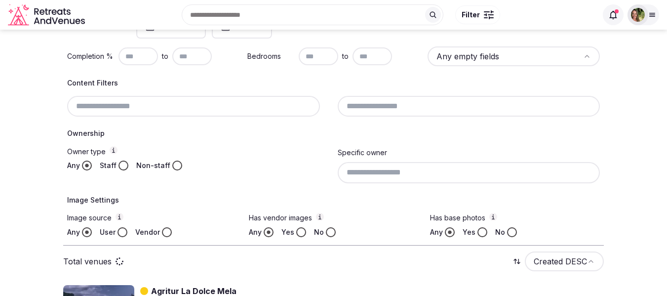
type input "**********"
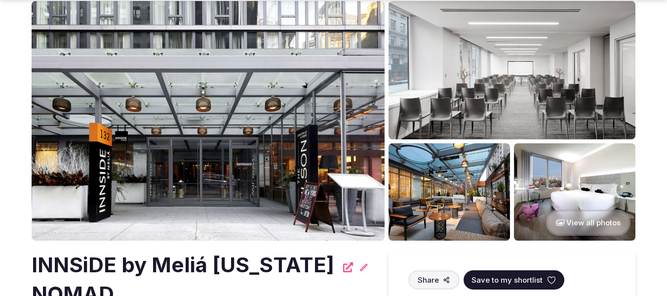
scroll to position [148, 0]
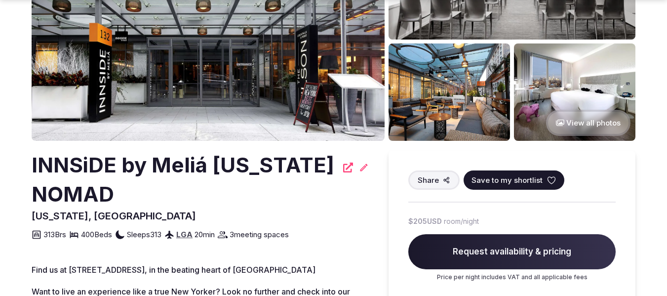
click at [509, 180] on span "Save to my shortlist" at bounding box center [506, 180] width 71 height 10
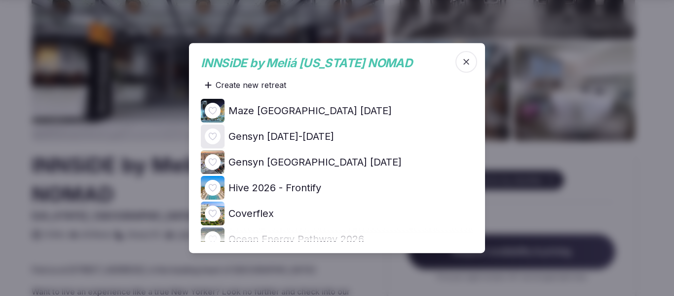
click at [0, 0] on icon at bounding box center [0, 0] width 0 height 0
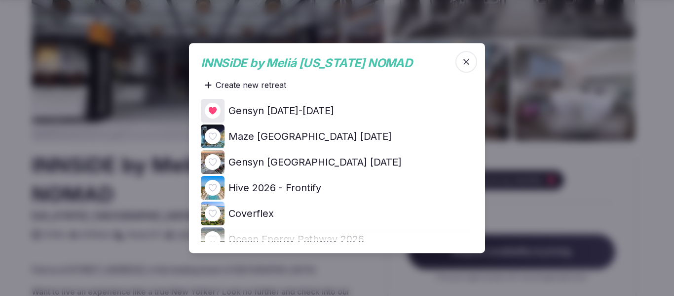
click at [593, 51] on div at bounding box center [337, 148] width 674 height 296
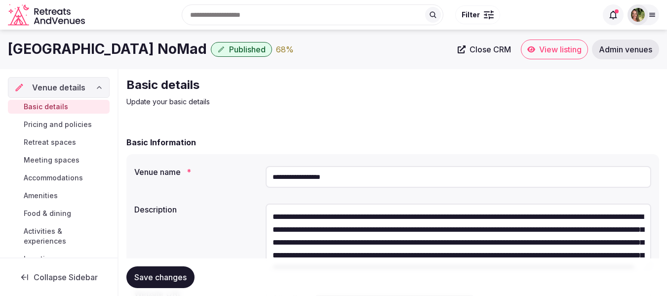
click at [568, 47] on span "View listing" at bounding box center [560, 49] width 42 height 10
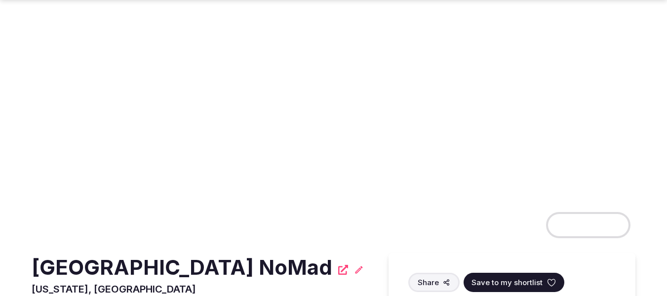
scroll to position [148, 0]
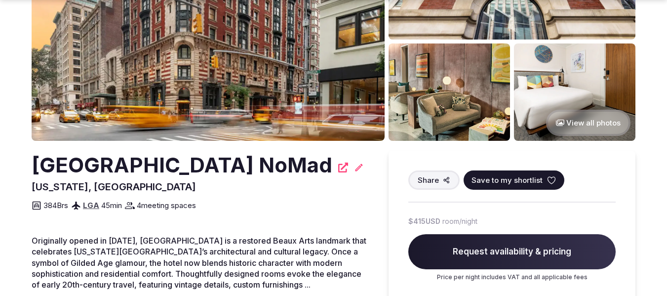
click at [519, 179] on span "Save to my shortlist" at bounding box center [506, 180] width 71 height 10
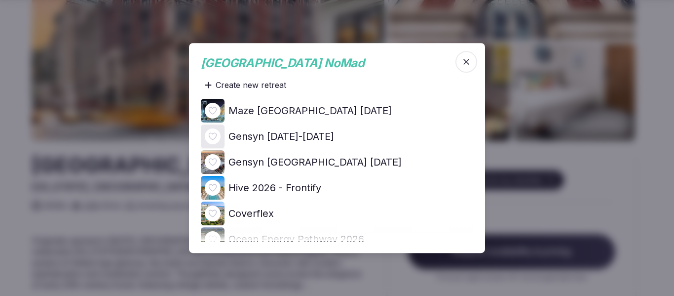
click at [0, 0] on icon at bounding box center [0, 0] width 0 height 0
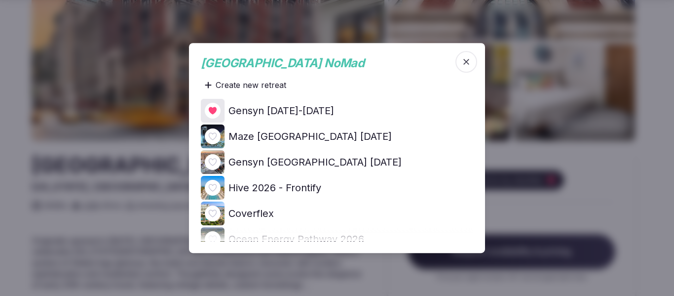
click at [649, 153] on div at bounding box center [337, 148] width 674 height 296
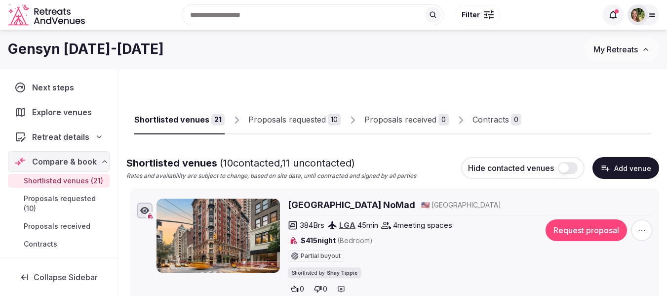
click at [291, 120] on div "Proposals requested" at bounding box center [287, 120] width 78 height 12
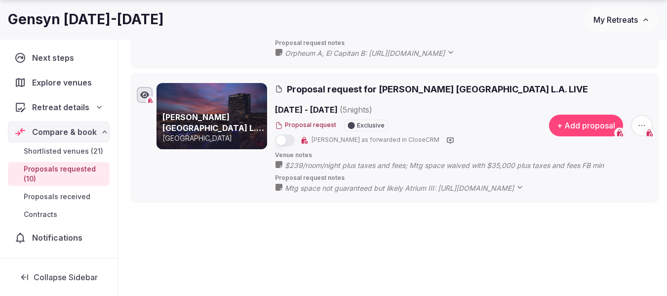
scroll to position [1333, 0]
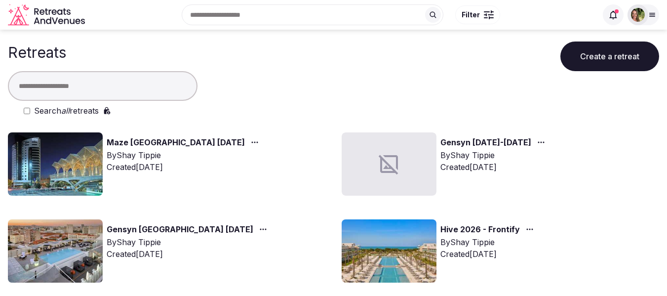
click at [102, 84] on input "text" at bounding box center [103, 86] width 190 height 30
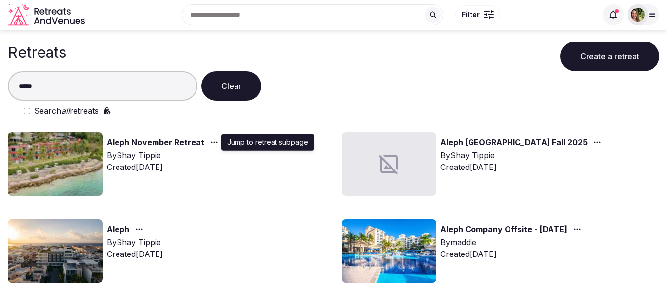
type input "*****"
click at [212, 144] on icon "button" at bounding box center [214, 142] width 8 height 8
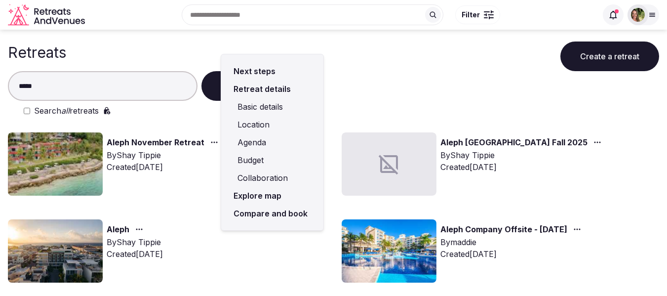
click at [251, 212] on link "Compare and book" at bounding box center [272, 213] width 86 height 18
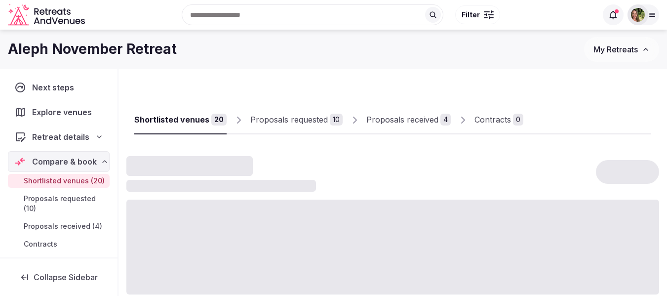
click at [395, 116] on div "Proposals received" at bounding box center [402, 120] width 72 height 12
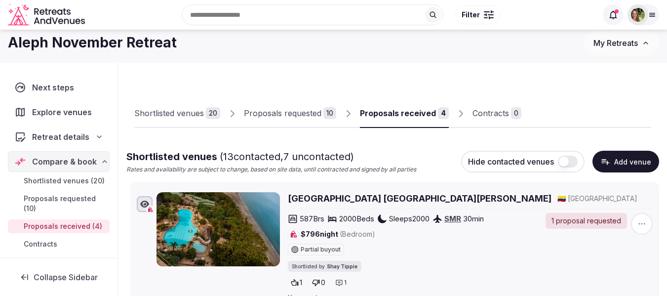
scroll to position [49, 0]
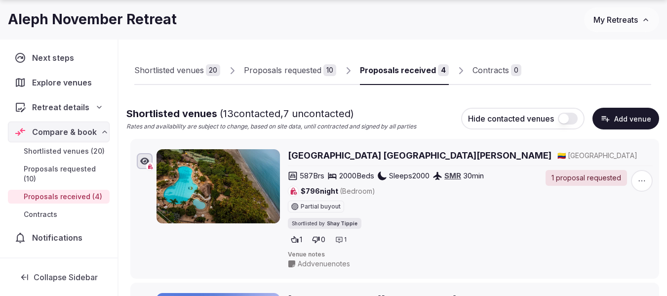
click at [418, 76] on div "Proposals received" at bounding box center [398, 70] width 76 height 12
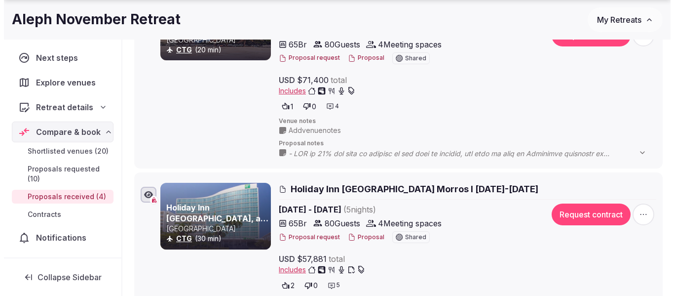
scroll to position [395, 0]
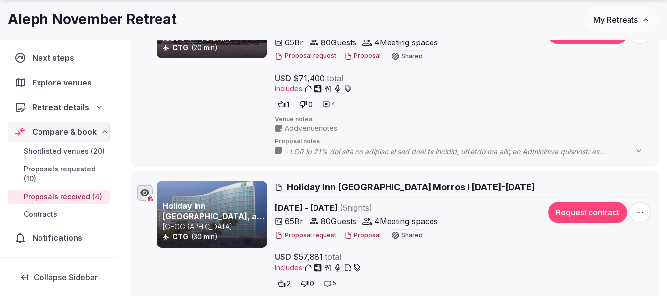
click at [360, 234] on button "Proposal" at bounding box center [362, 235] width 37 height 8
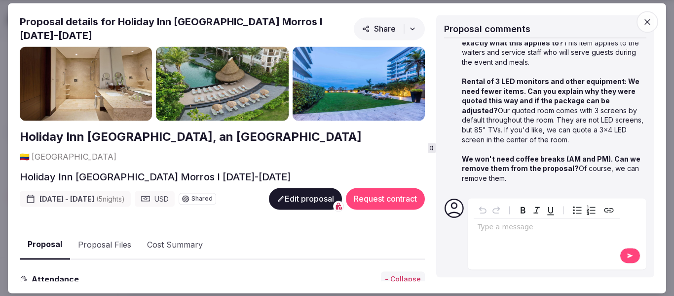
scroll to position [197, 0]
